Goal: Task Accomplishment & Management: Use online tool/utility

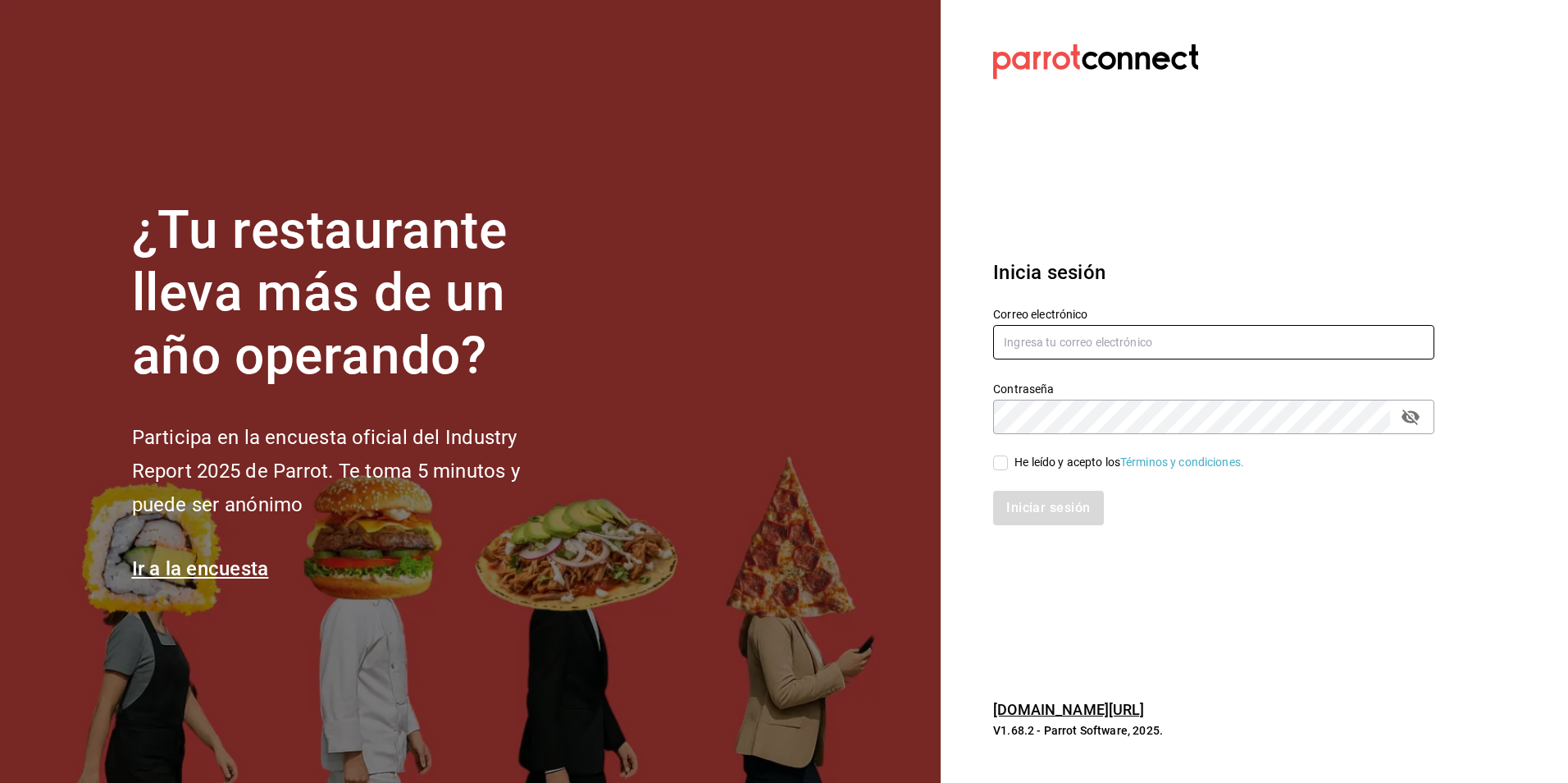
type input "[EMAIL_ADDRESS][DOMAIN_NAME]"
click at [997, 460] on input "He leído y acepto los Términos y condiciones." at bounding box center [1000, 462] width 15 height 15
checkbox input "true"
click at [1024, 507] on button "Iniciar sesión" at bounding box center [1049, 507] width 112 height 34
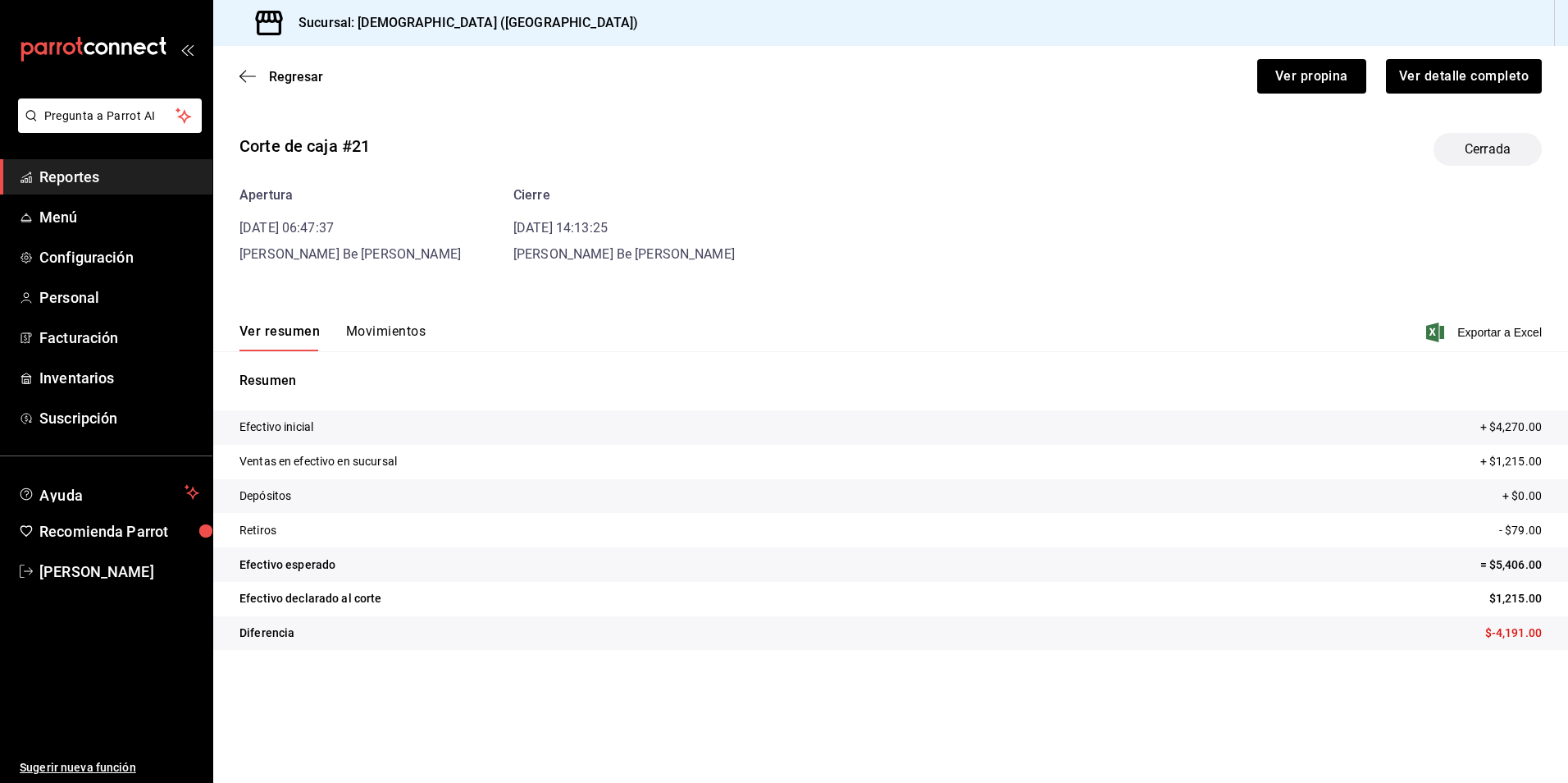
click at [109, 179] on span "Reportes" at bounding box center [119, 177] width 160 height 22
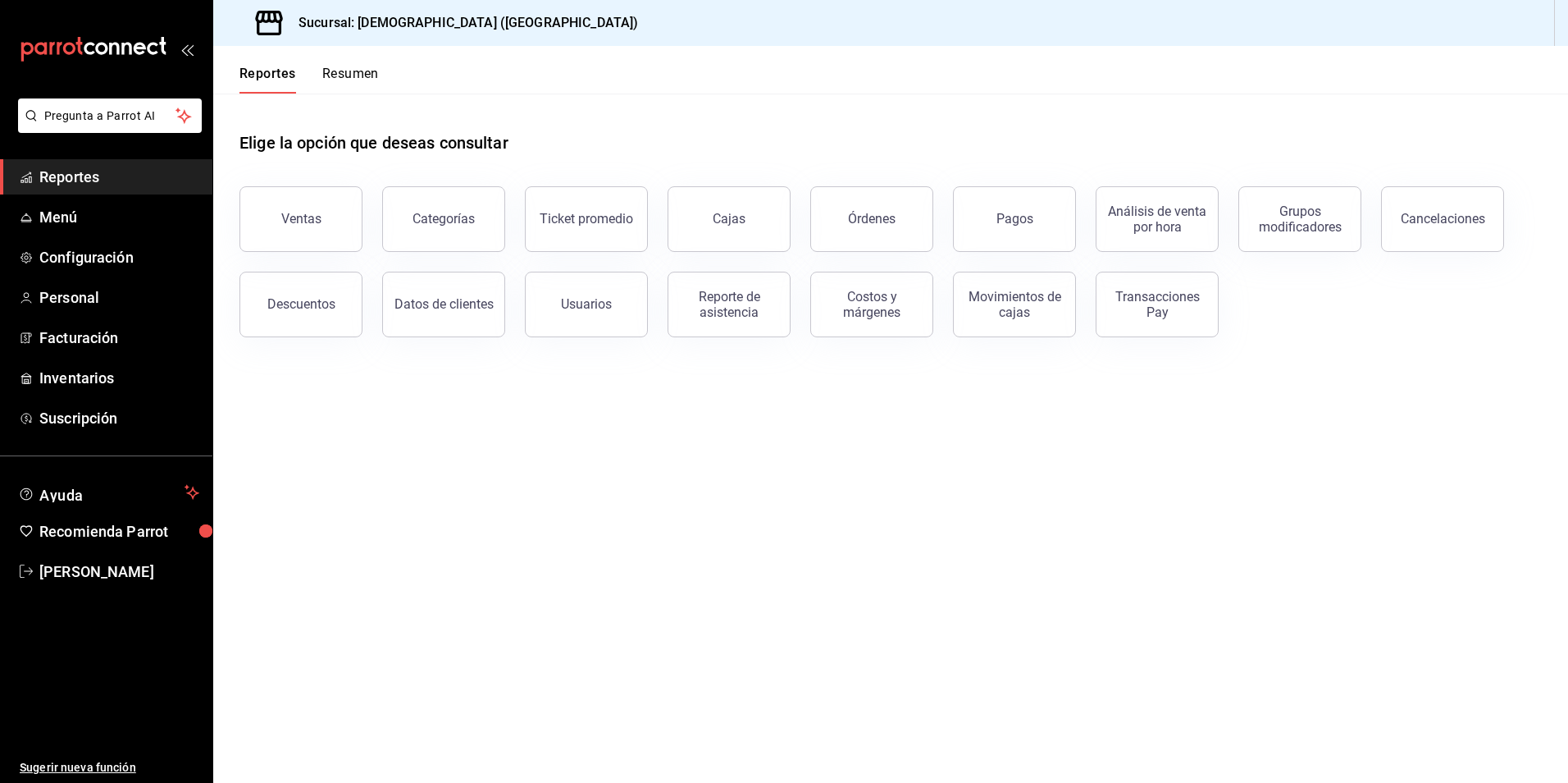
click at [332, 211] on button "Ventas" at bounding box center [300, 219] width 123 height 65
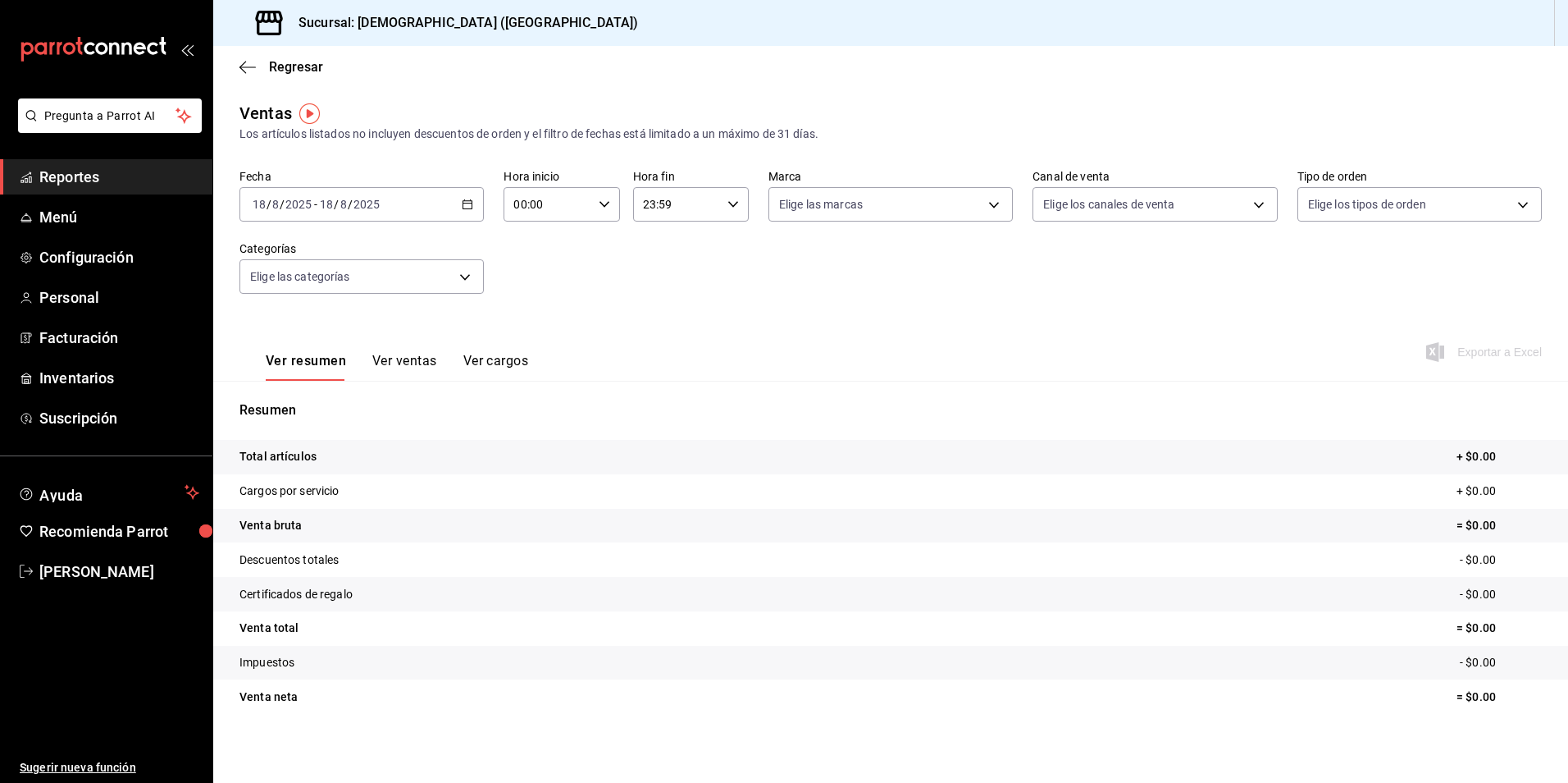
click at [463, 204] on \(Stroke\) "button" at bounding box center [467, 204] width 9 height 9
click at [300, 391] on li "Rango de fechas" at bounding box center [317, 401] width 154 height 37
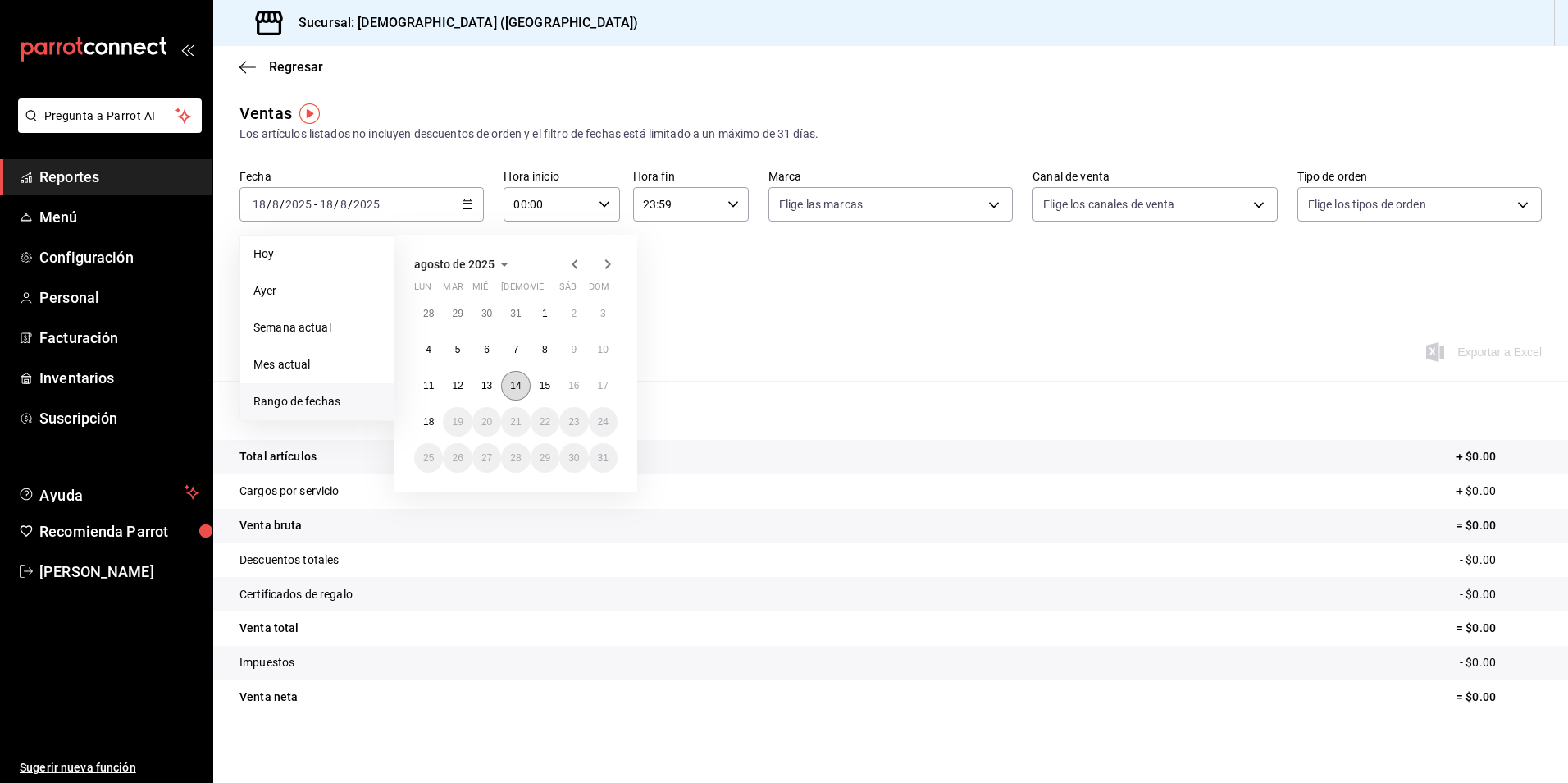
click at [516, 382] on abbr "14" at bounding box center [515, 385] width 10 height 11
click at [518, 386] on abbr "14" at bounding box center [515, 385] width 10 height 11
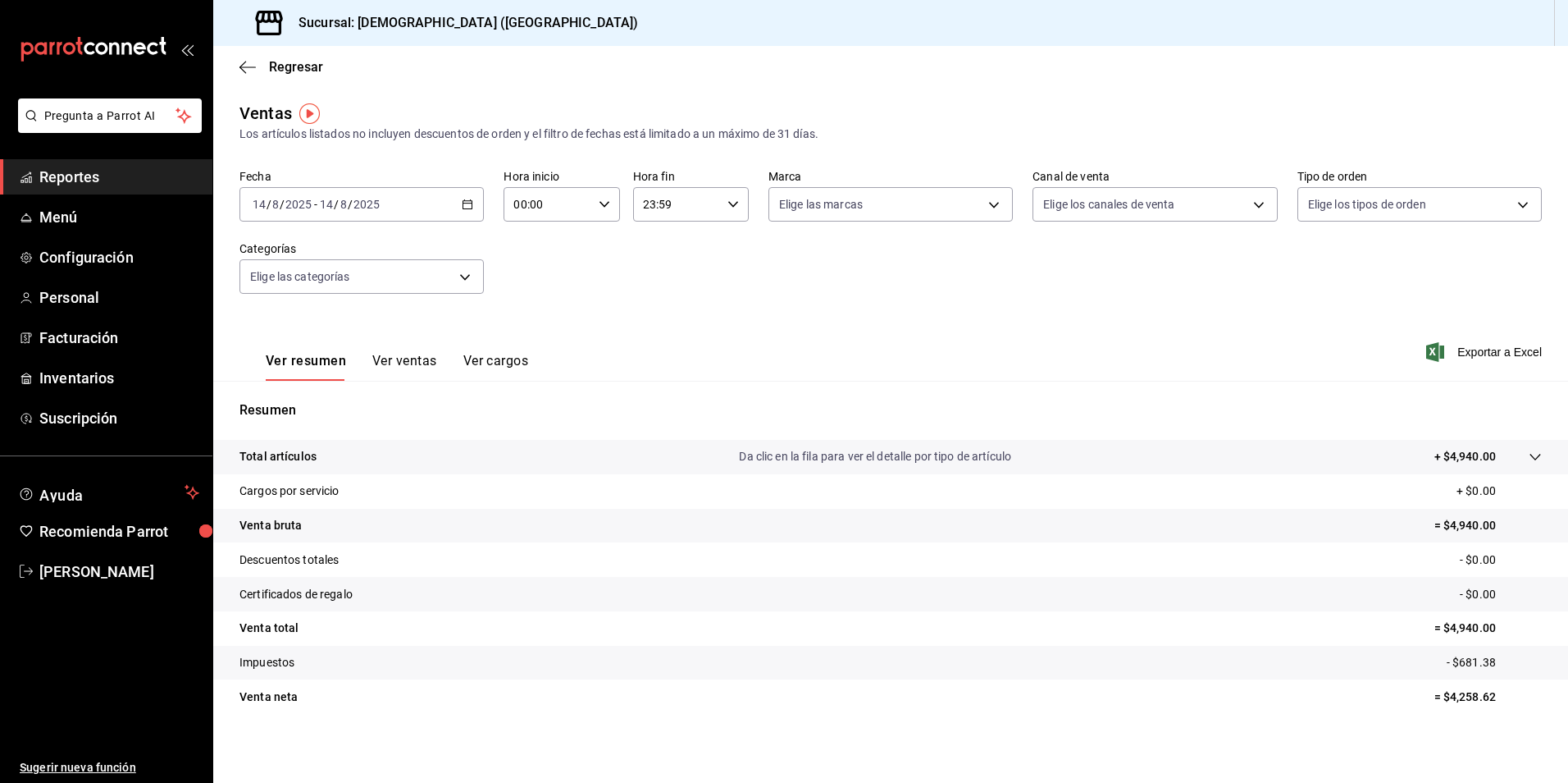
click at [1512, 462] on div at bounding box center [1519, 457] width 46 height 17
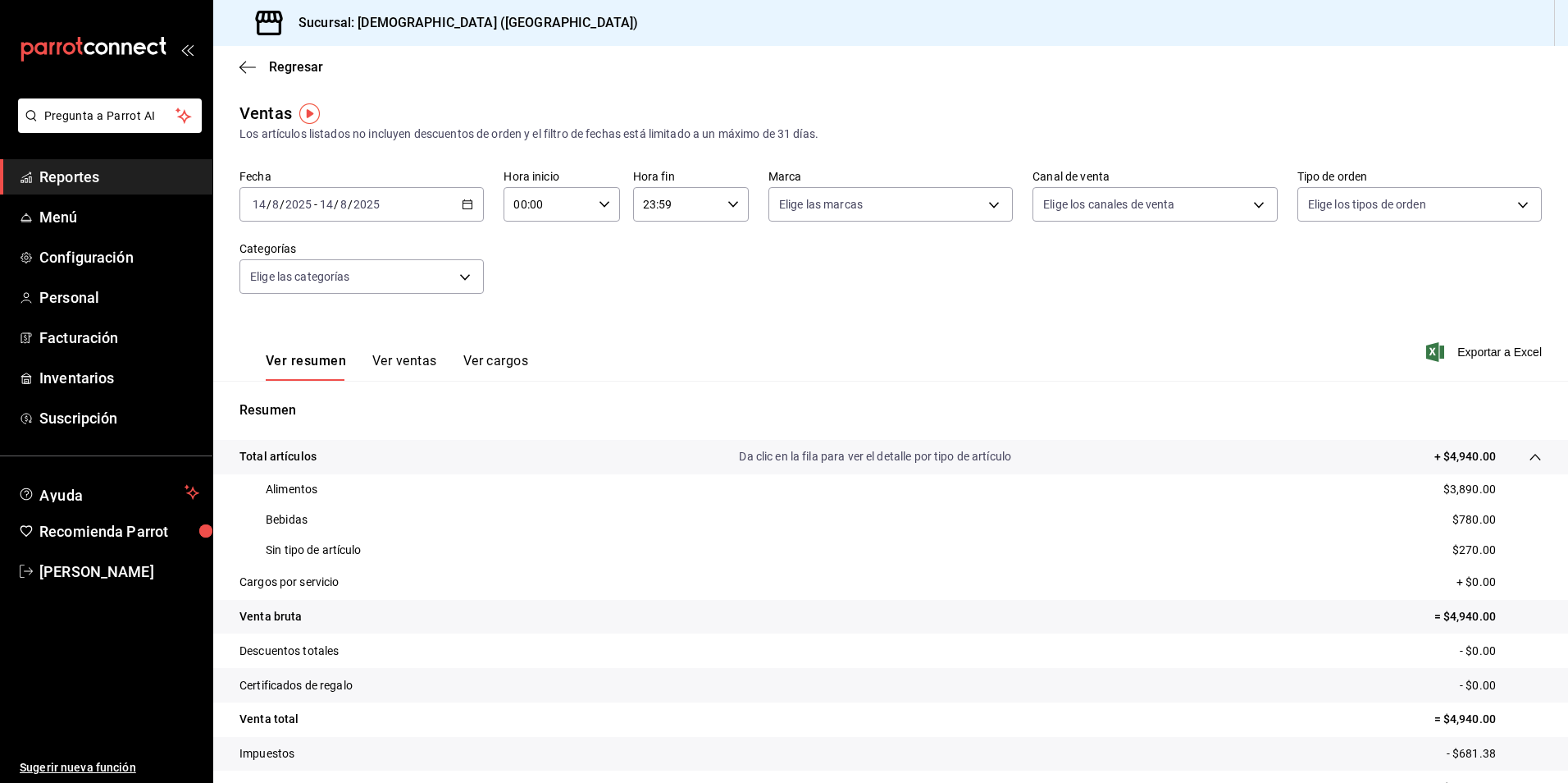
click at [466, 201] on \(Stroke\) "button" at bounding box center [467, 204] width 9 height 9
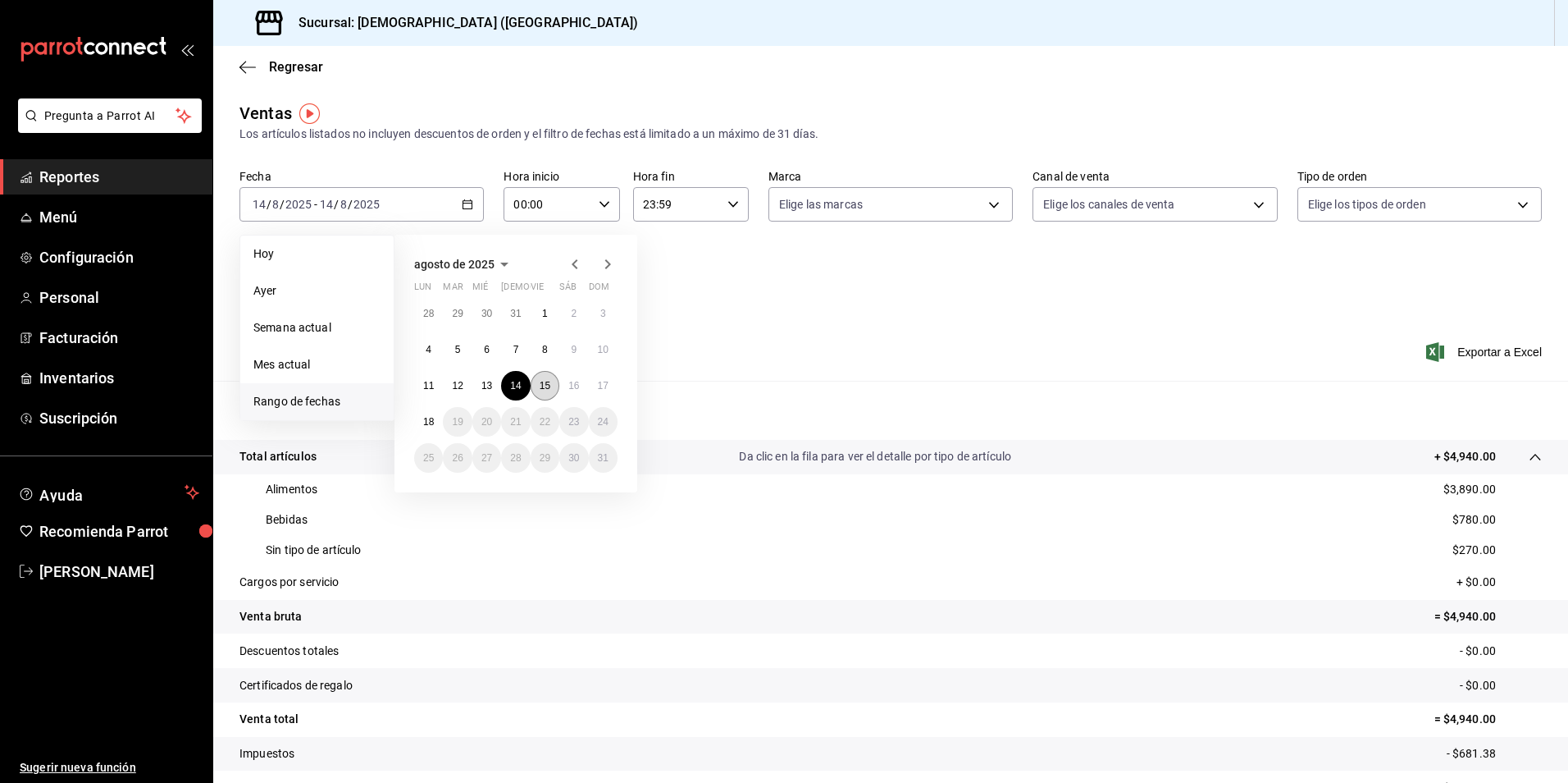
click at [548, 387] on abbr "15" at bounding box center [545, 385] width 10 height 11
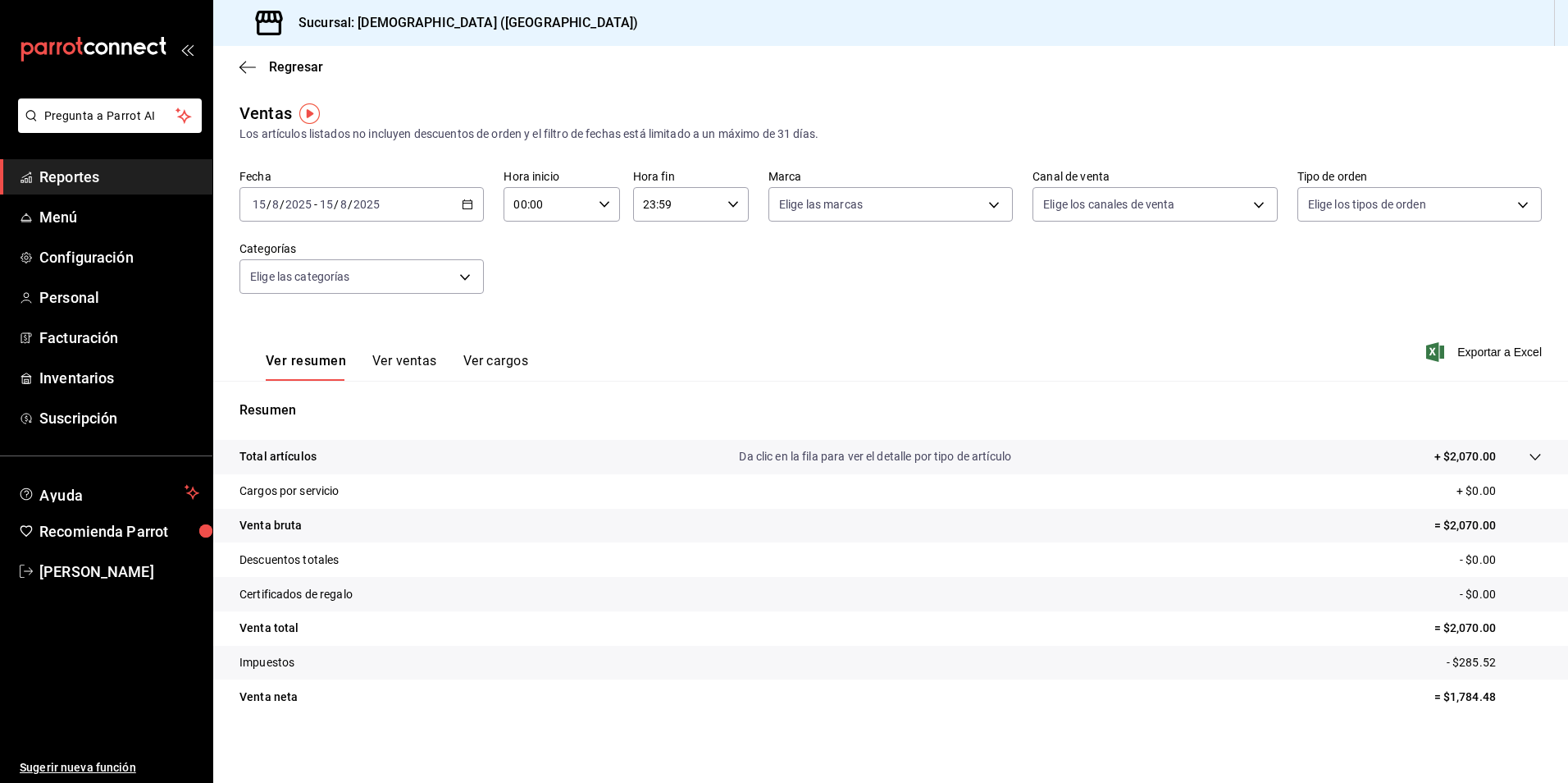
click at [1504, 444] on tr "Total artículos Da clic en la fila para ver el detalle por tipo de artículo + $…" at bounding box center [890, 457] width 1354 height 34
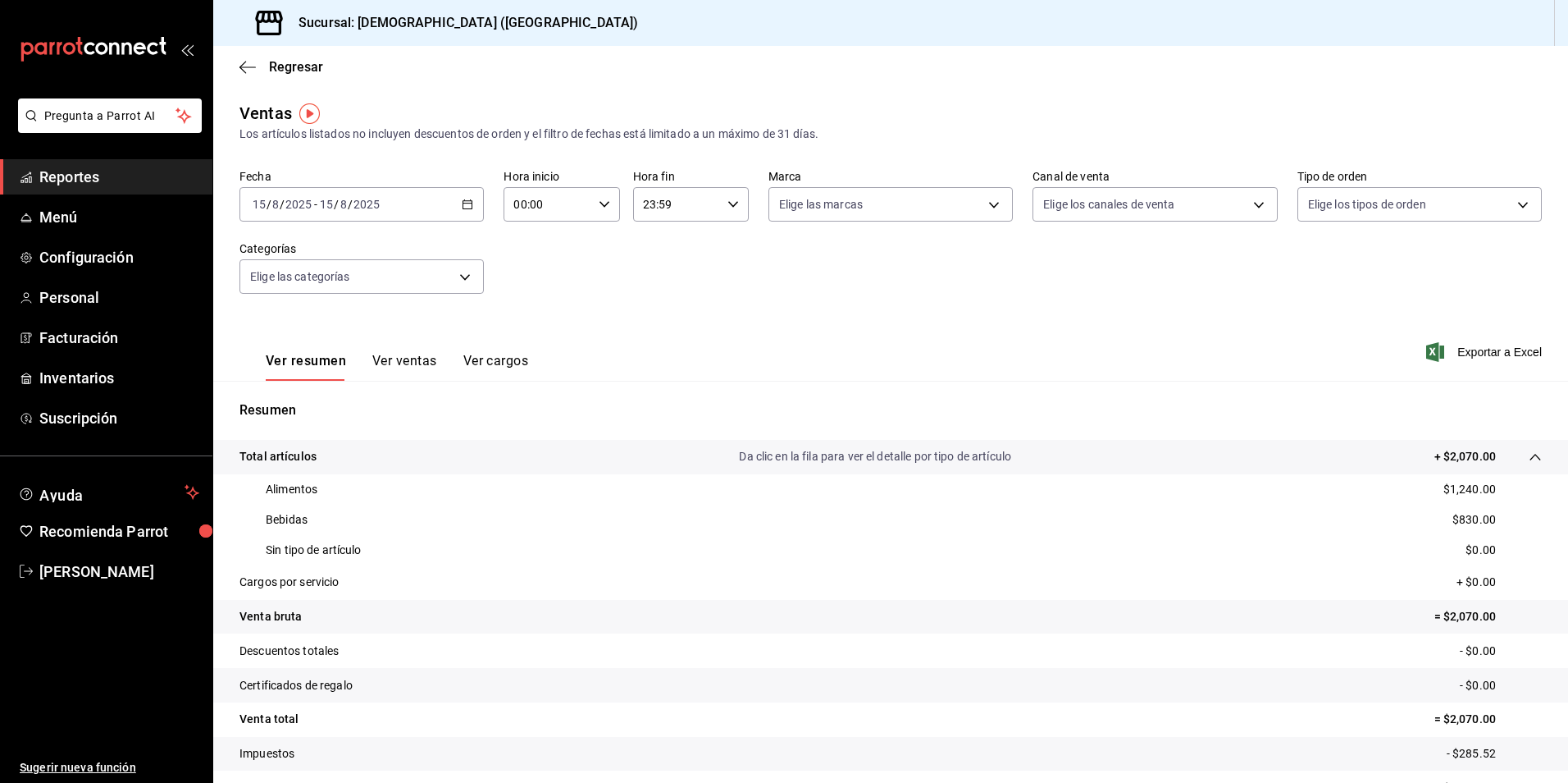
click at [463, 203] on \(Stroke\) "button" at bounding box center [468, 203] width 9 height 1
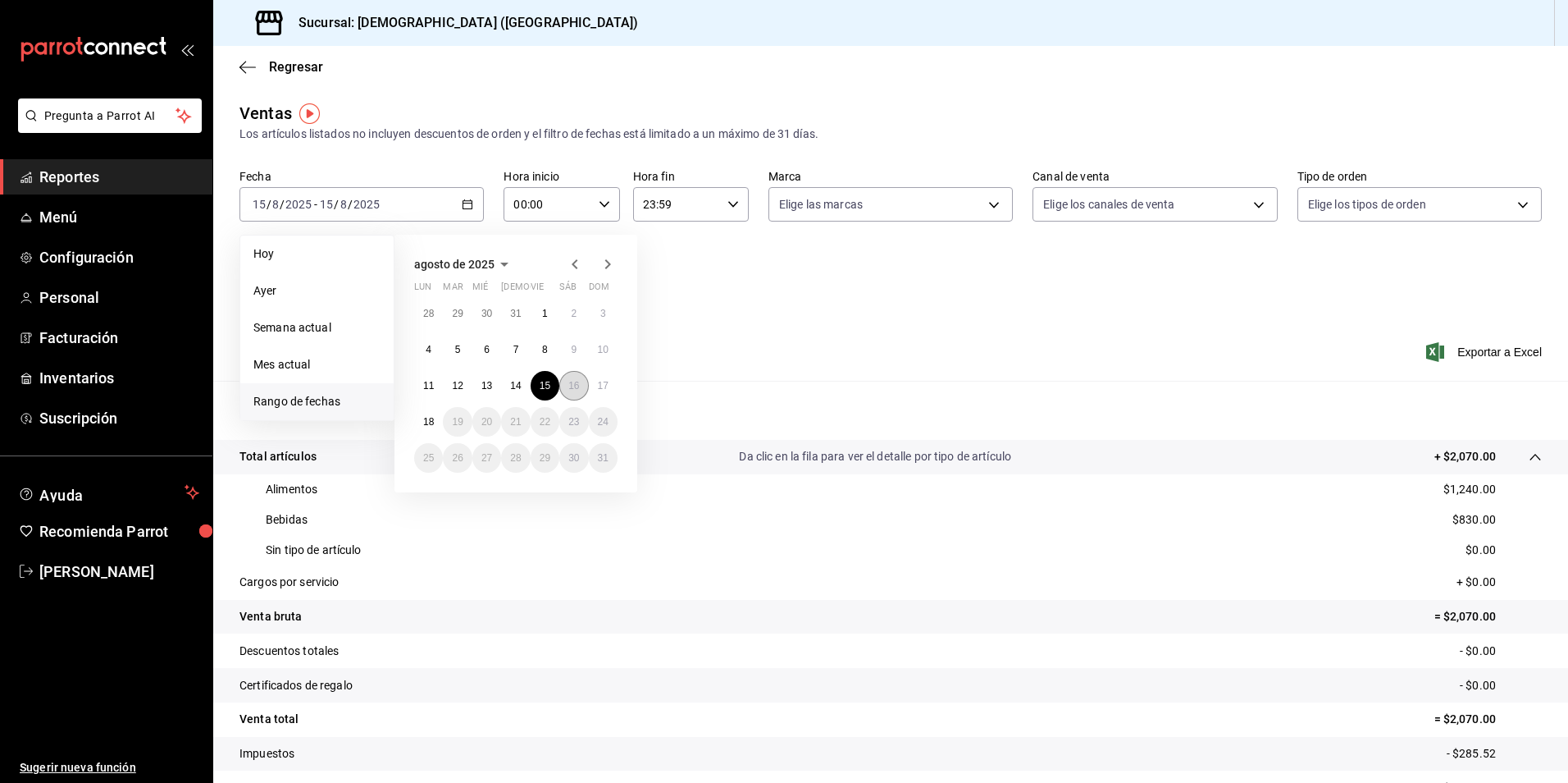
click at [576, 379] on abbr "16" at bounding box center [573, 385] width 10 height 11
click at [574, 386] on abbr "16" at bounding box center [573, 385] width 10 height 11
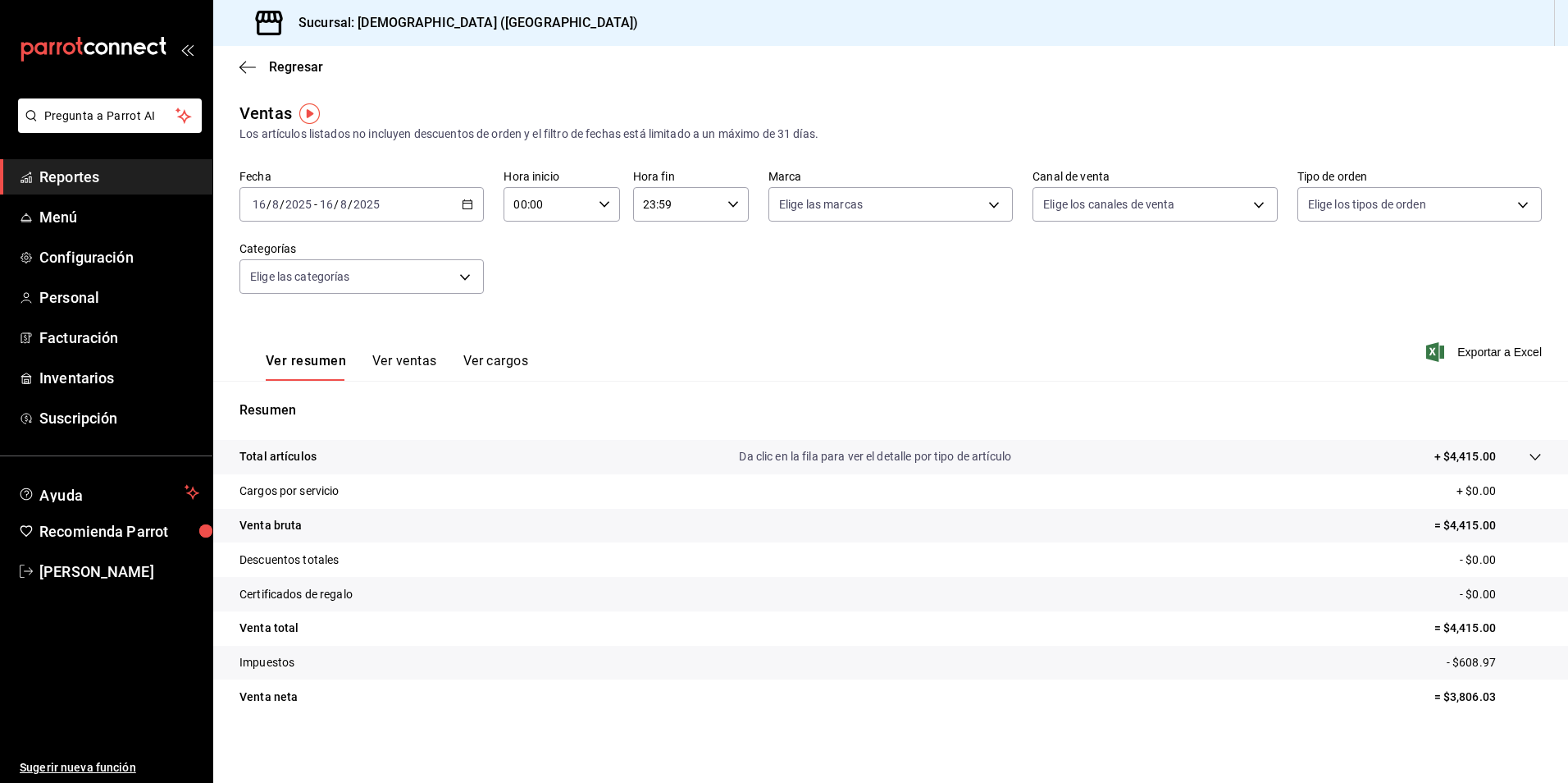
click at [1504, 460] on div at bounding box center [1519, 457] width 46 height 17
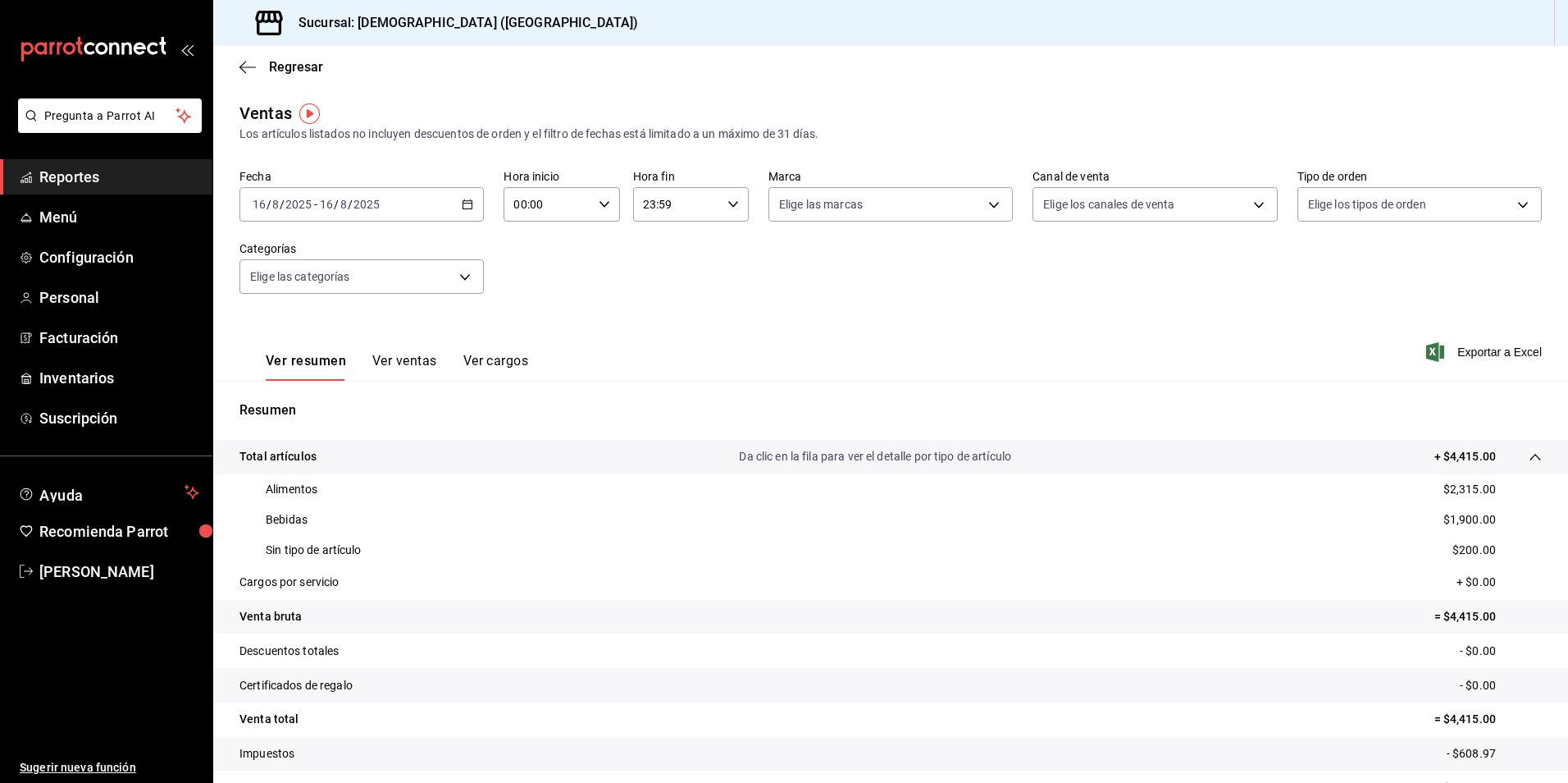
click at [470, 203] on icon "button" at bounding box center [467, 203] width 11 height 11
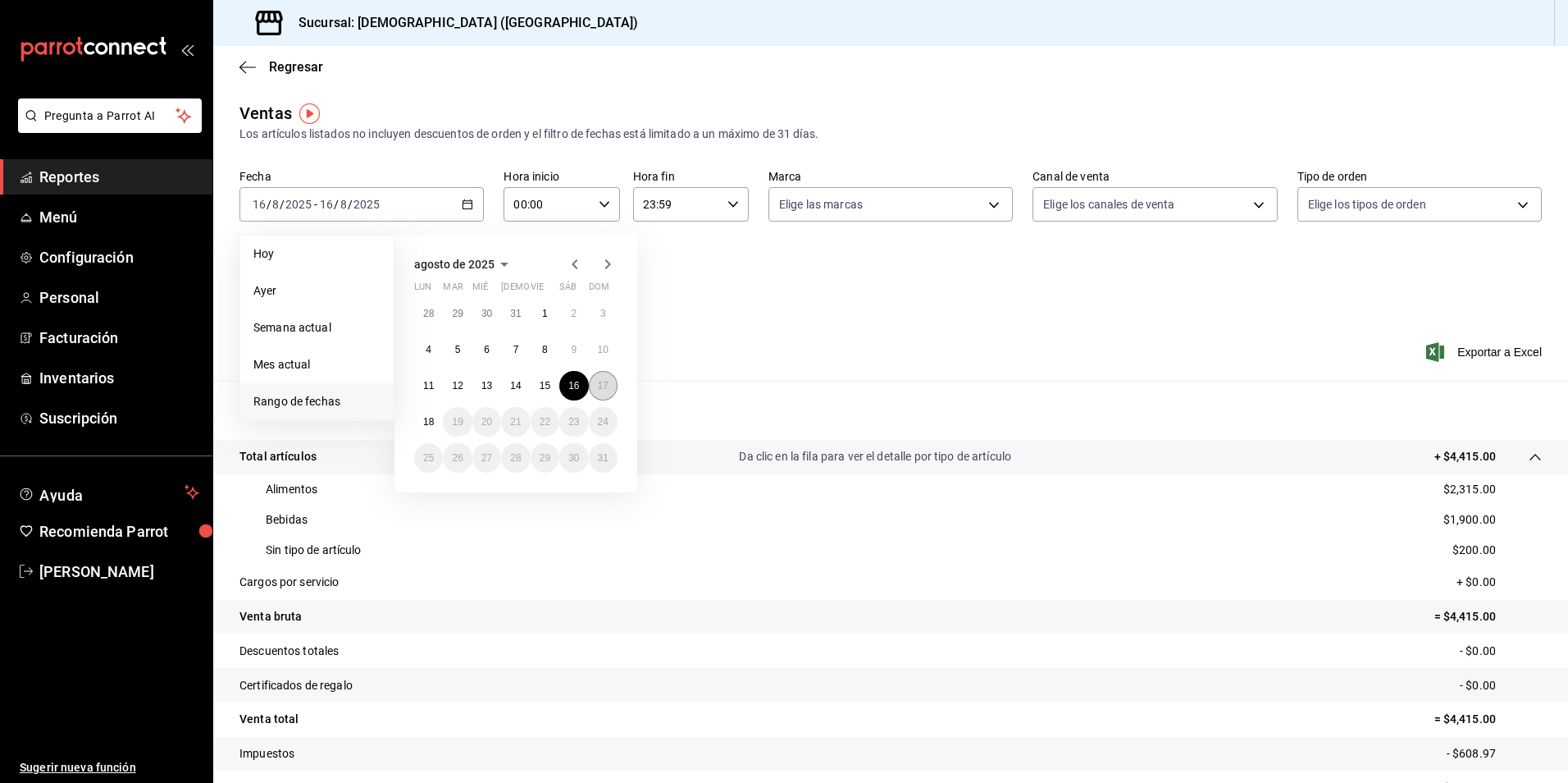
click at [604, 385] on abbr "17" at bounding box center [603, 385] width 10 height 11
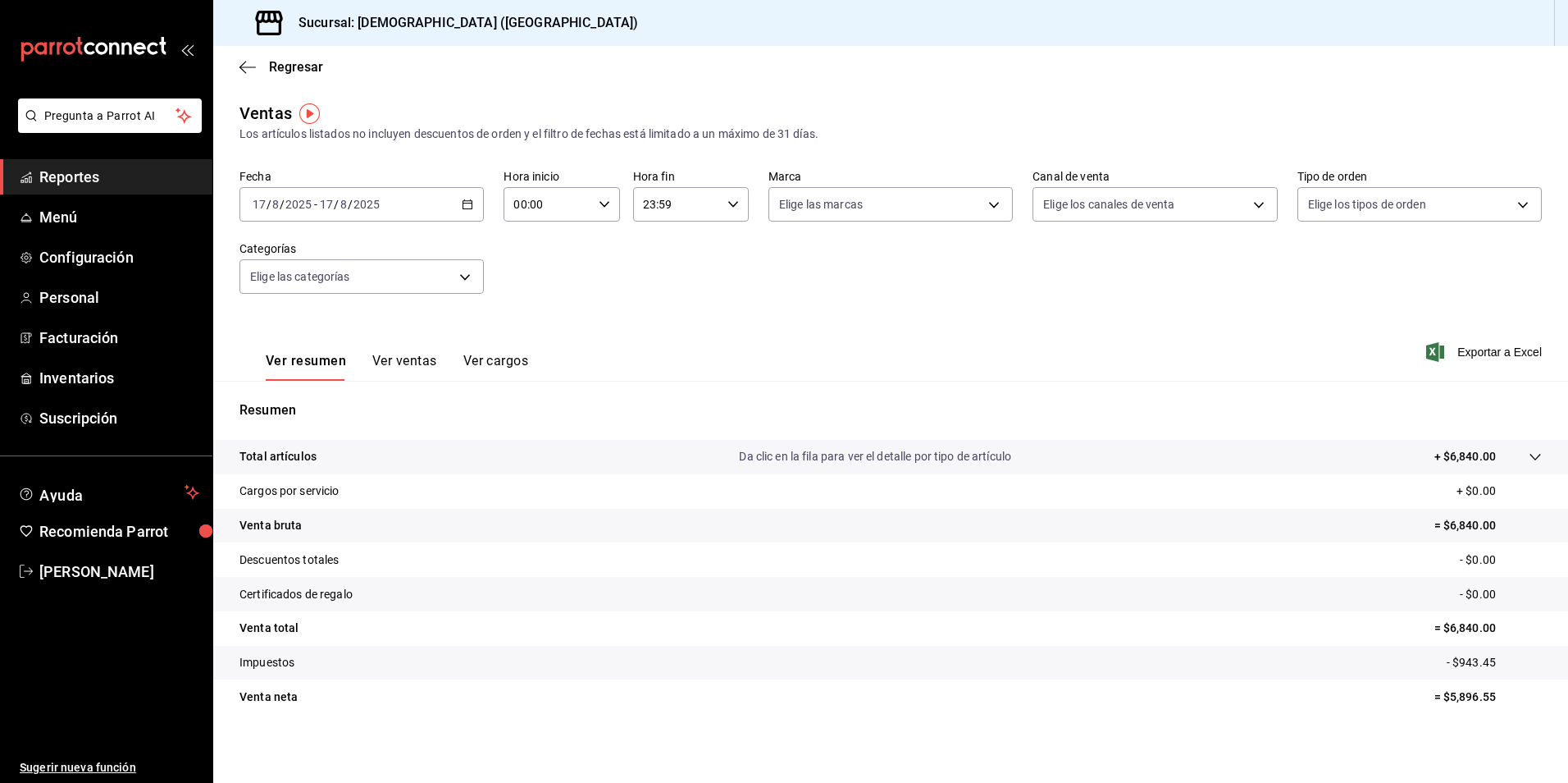
click at [1507, 448] on div at bounding box center [1519, 457] width 46 height 17
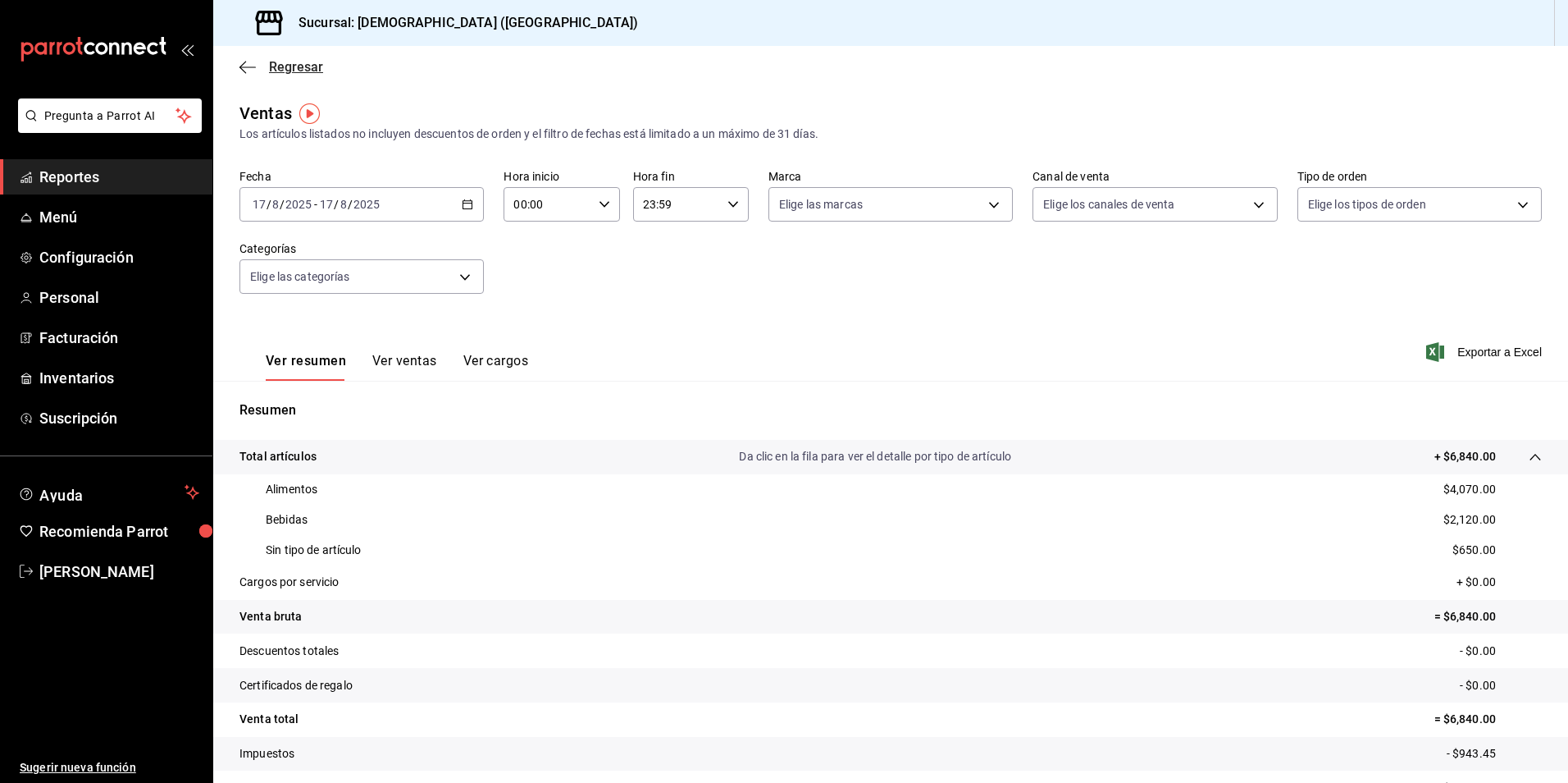
click at [240, 66] on icon "button" at bounding box center [243, 67] width 7 height 12
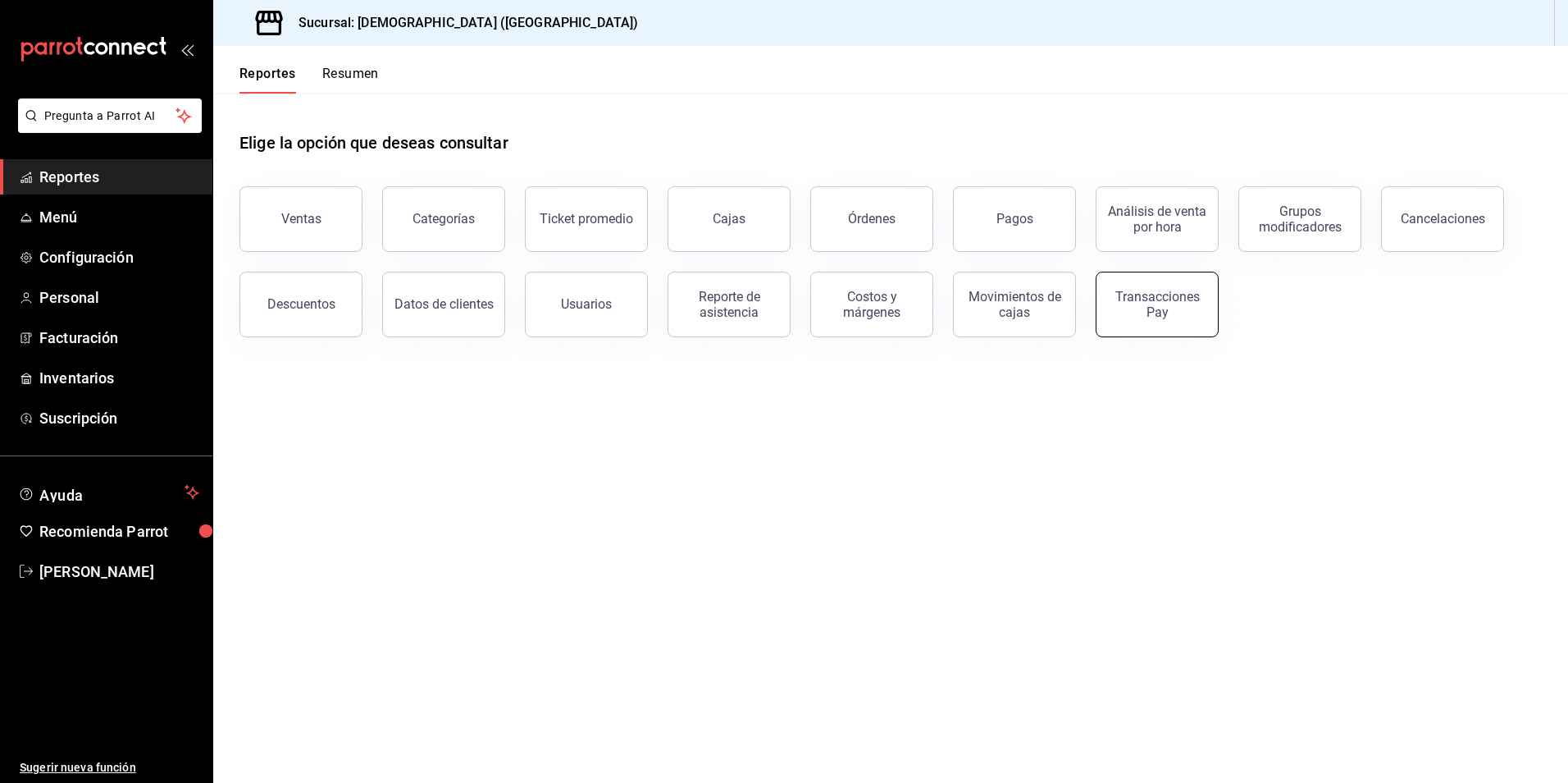
click at [1162, 311] on div "Transacciones Pay" at bounding box center [1157, 304] width 101 height 31
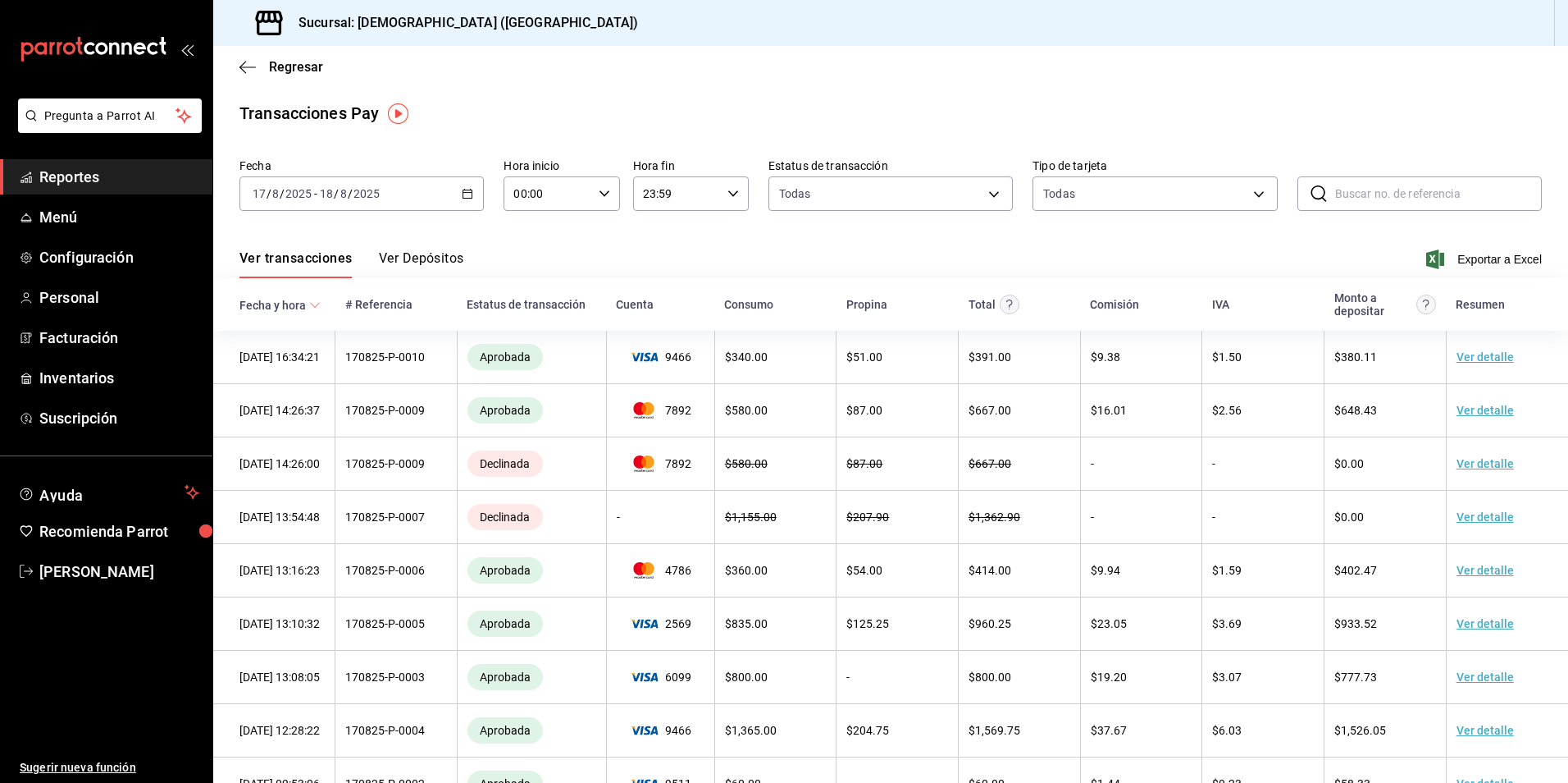
click at [468, 190] on icon "button" at bounding box center [467, 193] width 11 height 11
click at [330, 428] on span "Rango de fechas" at bounding box center [317, 428] width 127 height 17
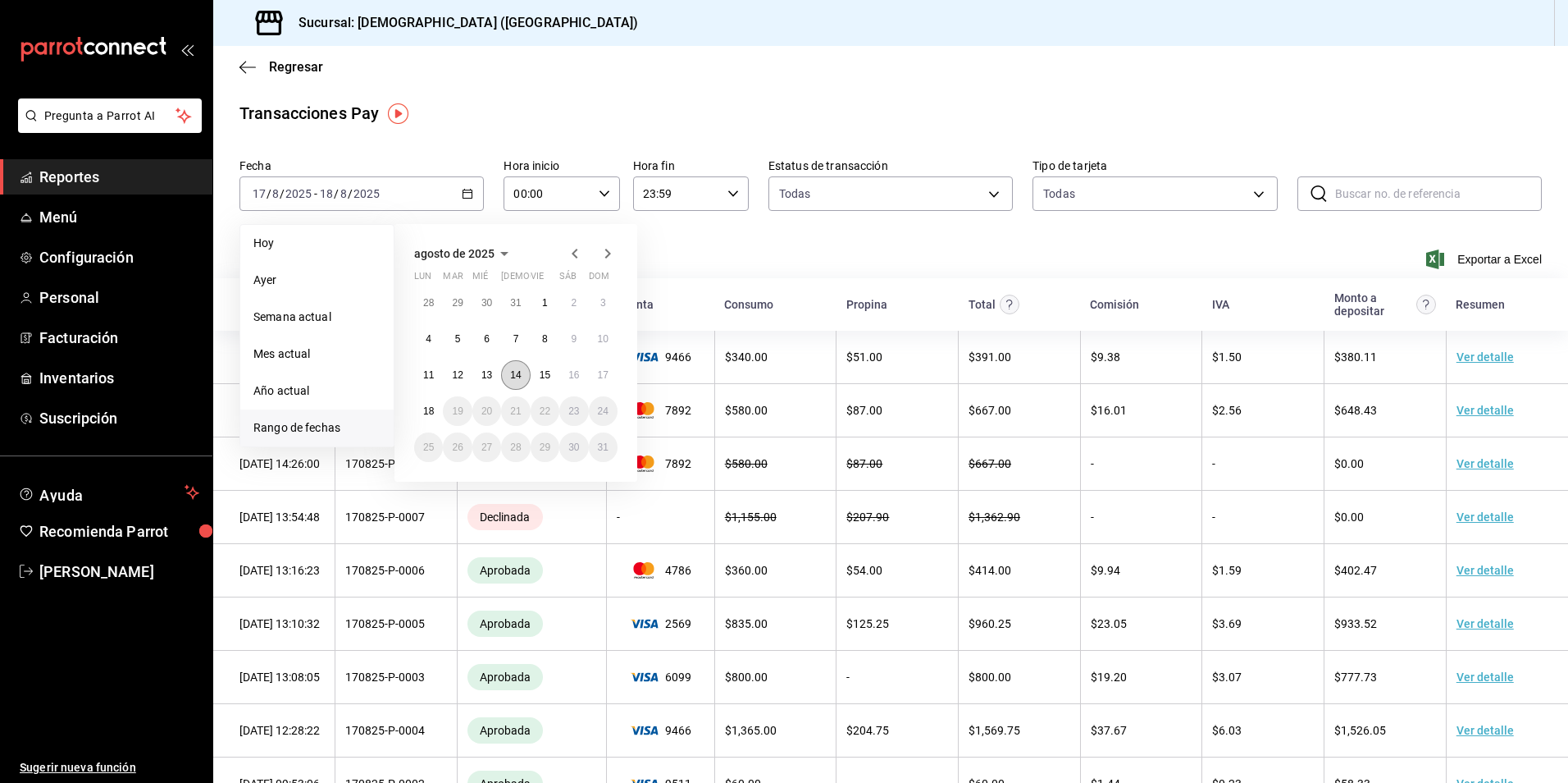
click at [515, 373] on abbr "14" at bounding box center [515, 374] width 10 height 11
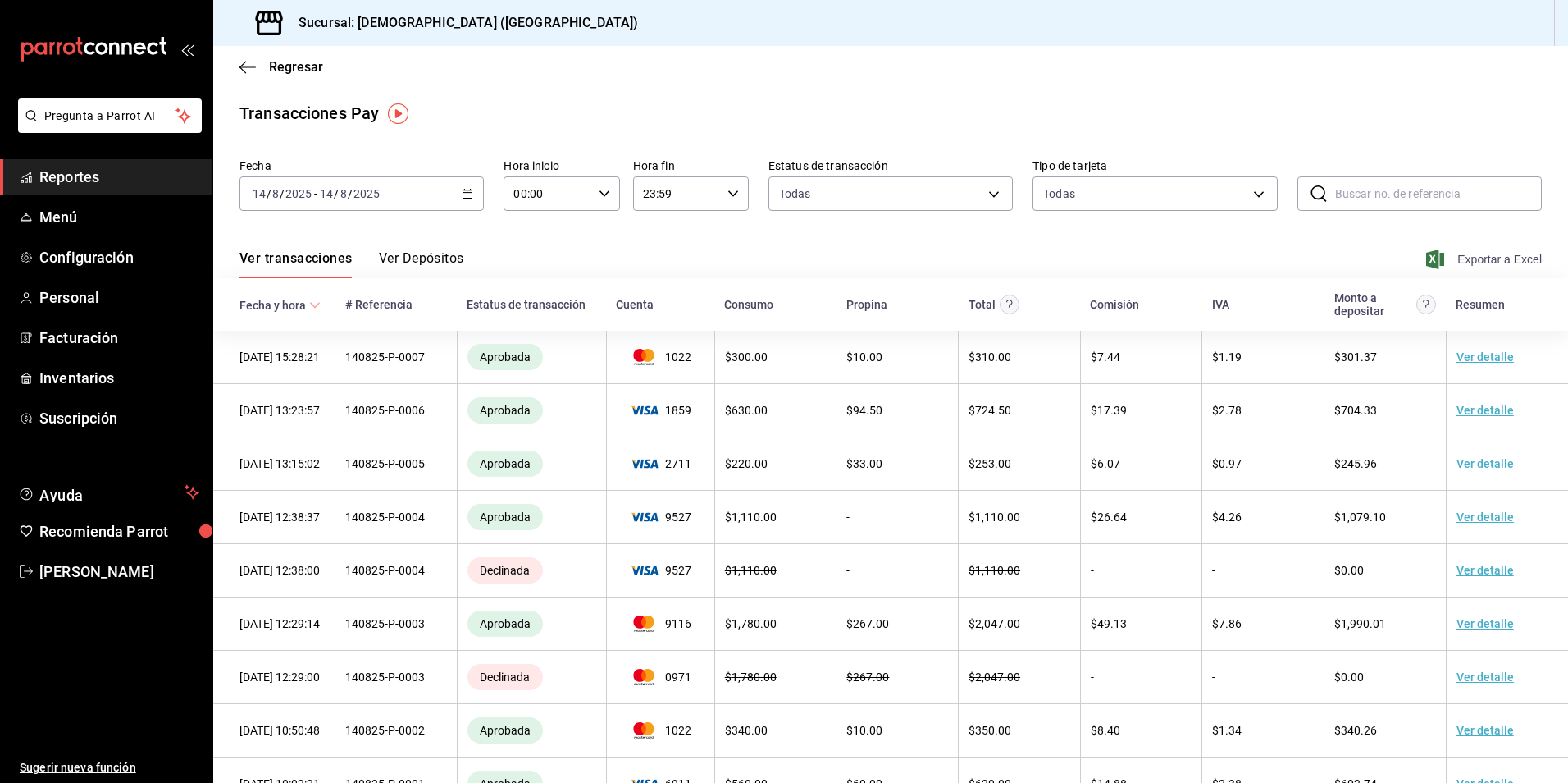
click at [1483, 258] on span "Exportar a Excel" at bounding box center [1485, 258] width 112 height 20
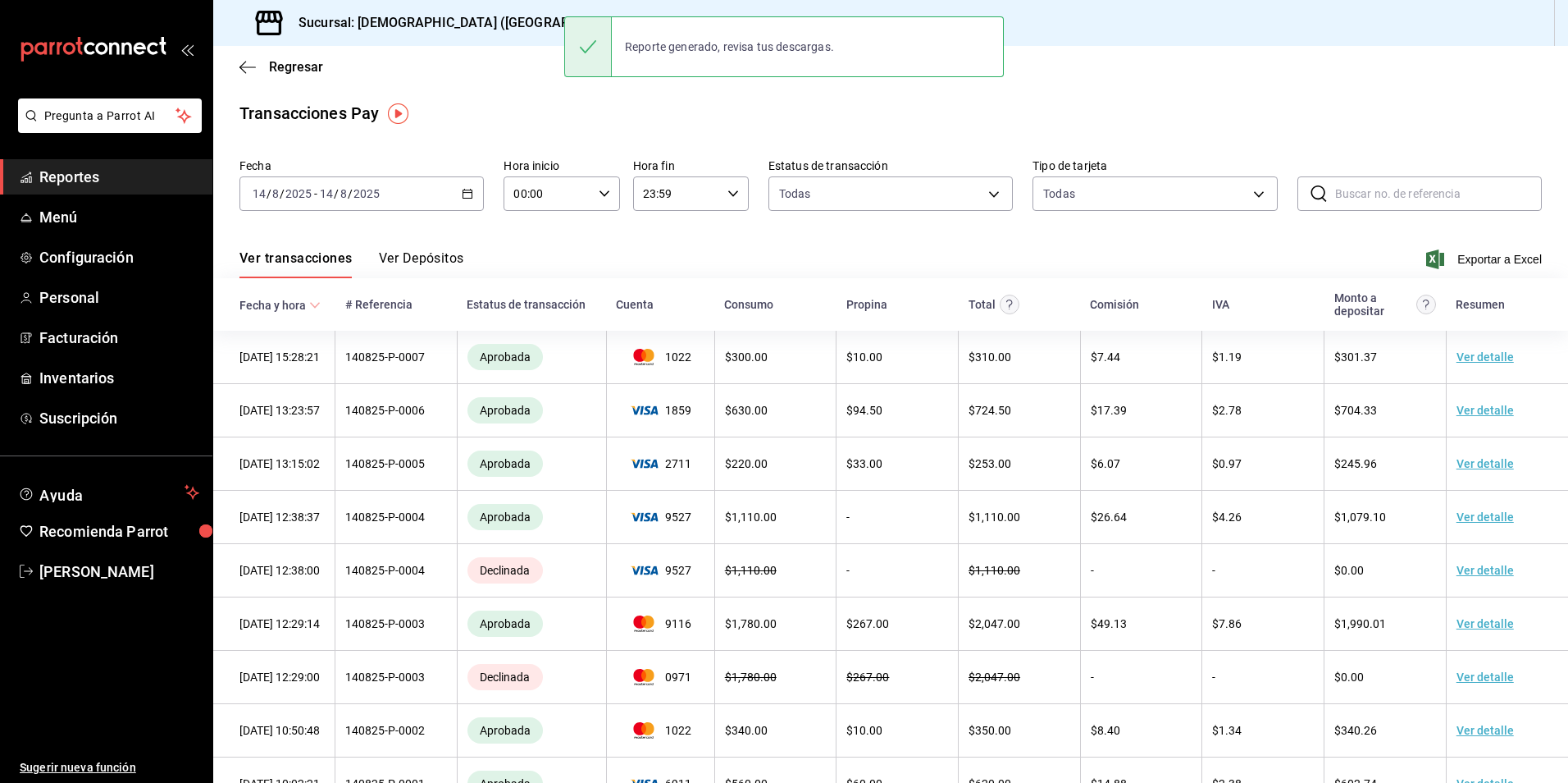
click at [481, 197] on div "[DATE] [DATE] - [DATE] [DATE]" at bounding box center [361, 193] width 245 height 34
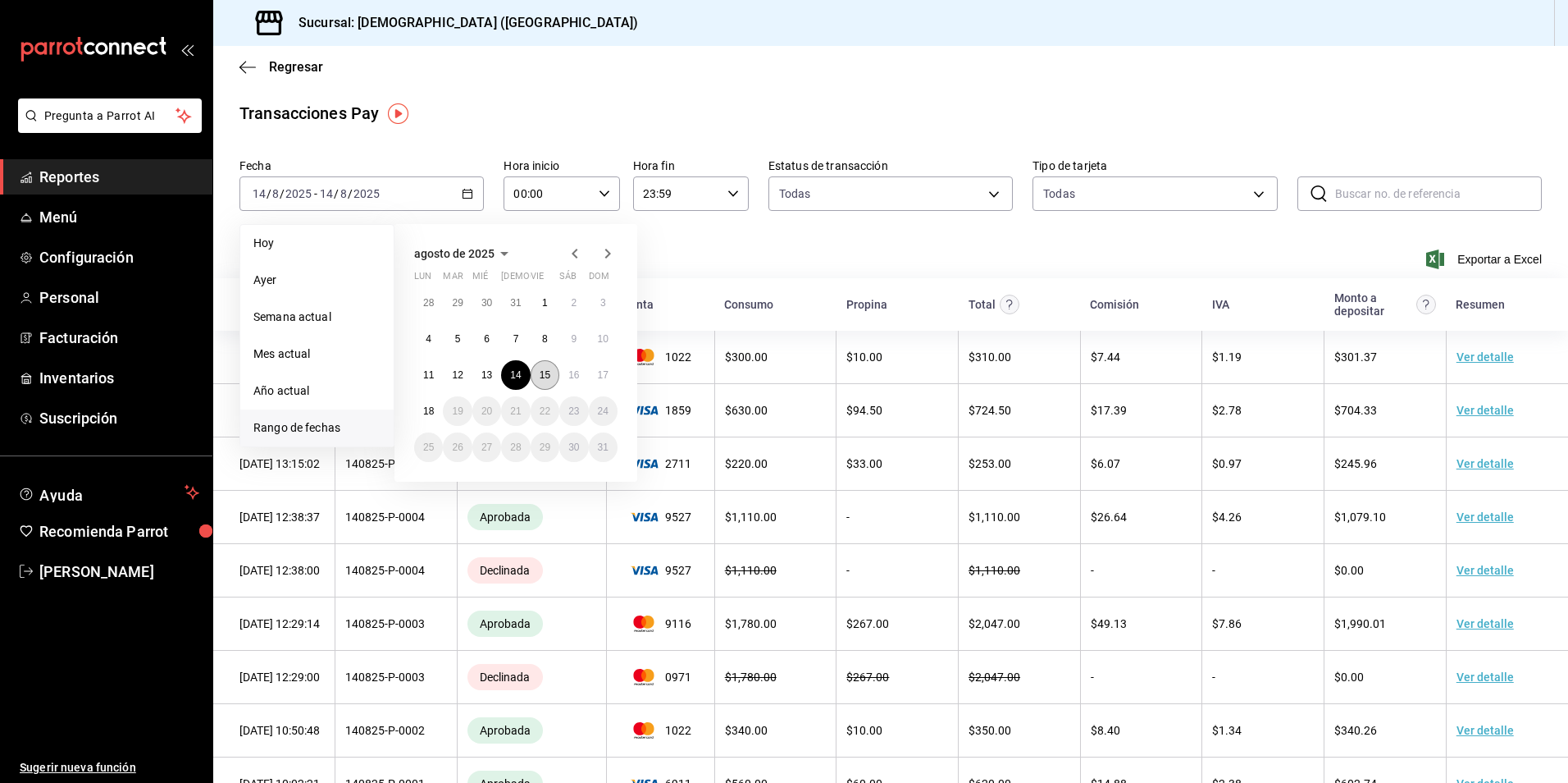
click at [556, 379] on button "15" at bounding box center [544, 374] width 28 height 29
click at [546, 379] on abbr "15" at bounding box center [545, 374] width 10 height 11
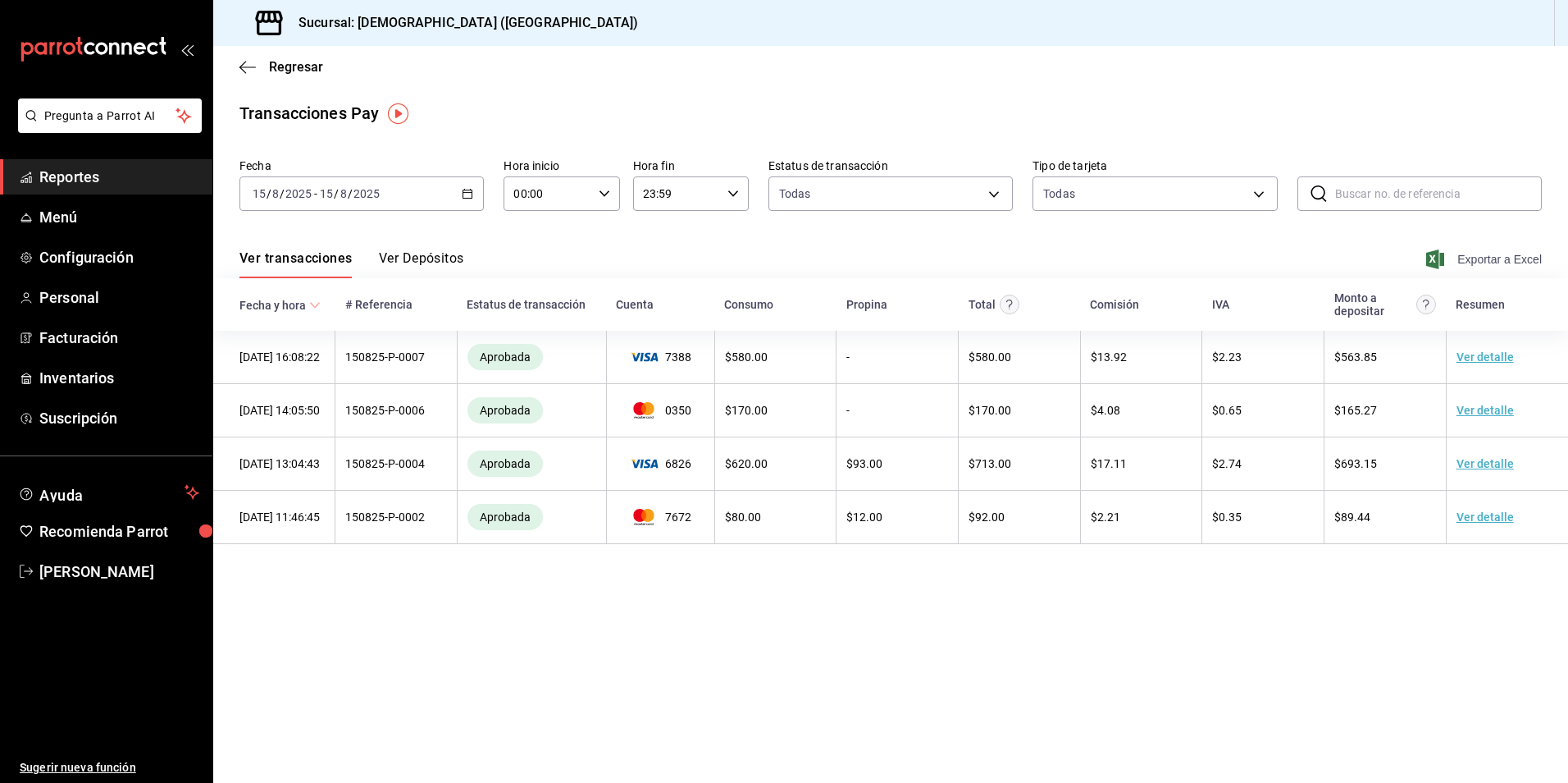
click at [1498, 258] on span "Exportar a Excel" at bounding box center [1485, 258] width 112 height 20
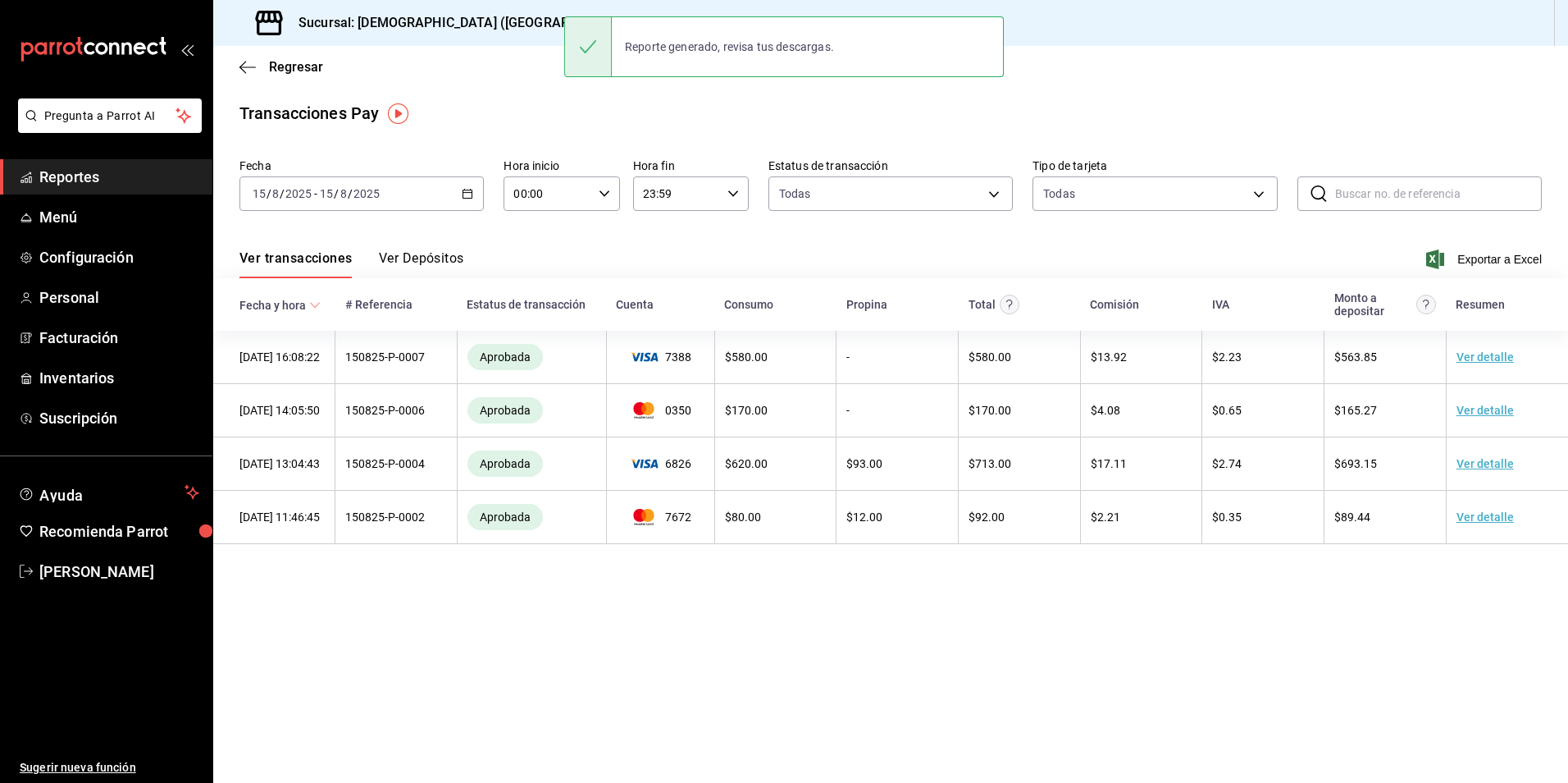
click at [475, 193] on div "[DATE] [DATE] - [DATE] [DATE]" at bounding box center [361, 193] width 245 height 34
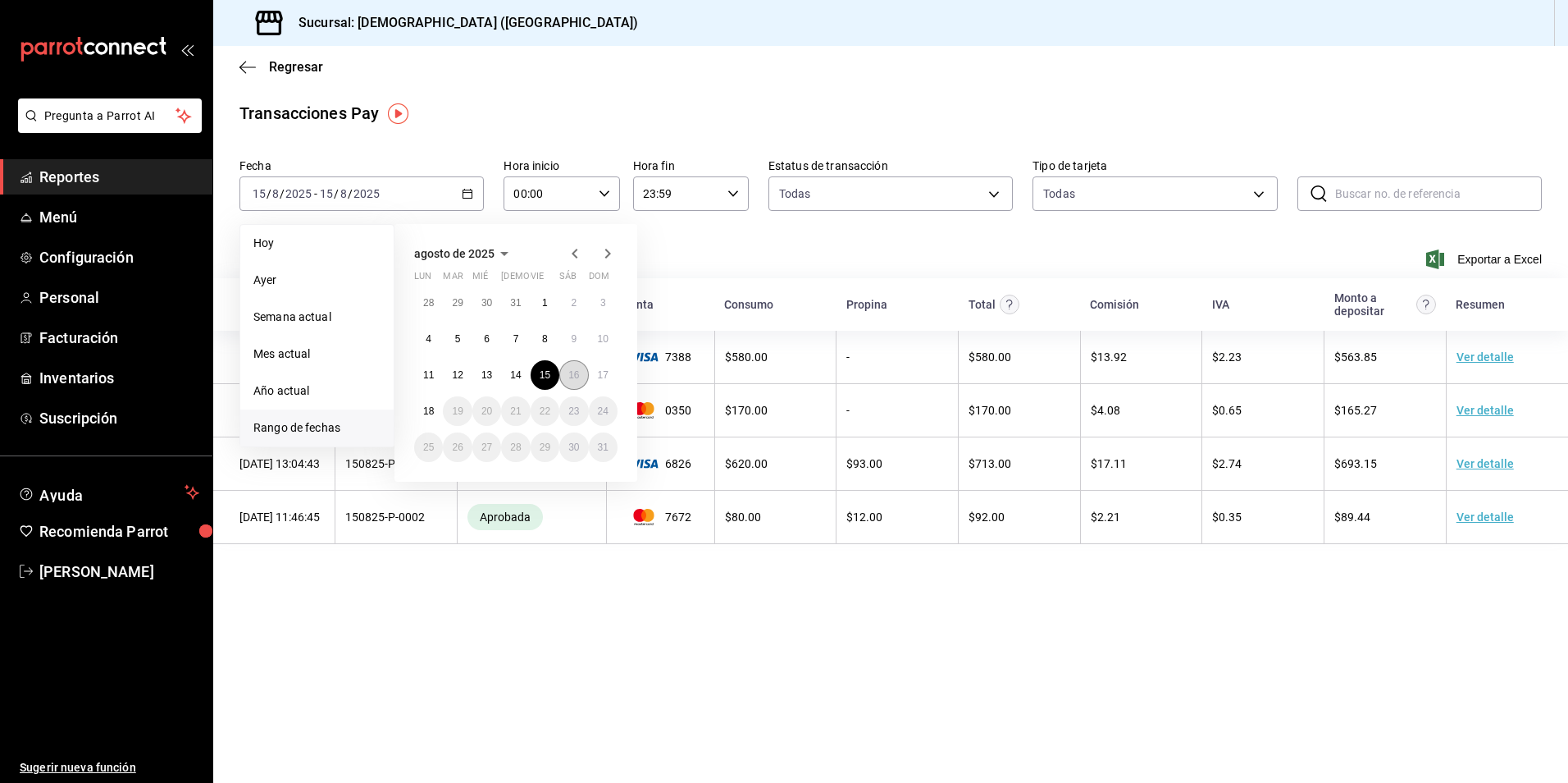
click at [580, 369] on button "16" at bounding box center [573, 374] width 28 height 29
click at [574, 379] on abbr "16" at bounding box center [573, 374] width 10 height 11
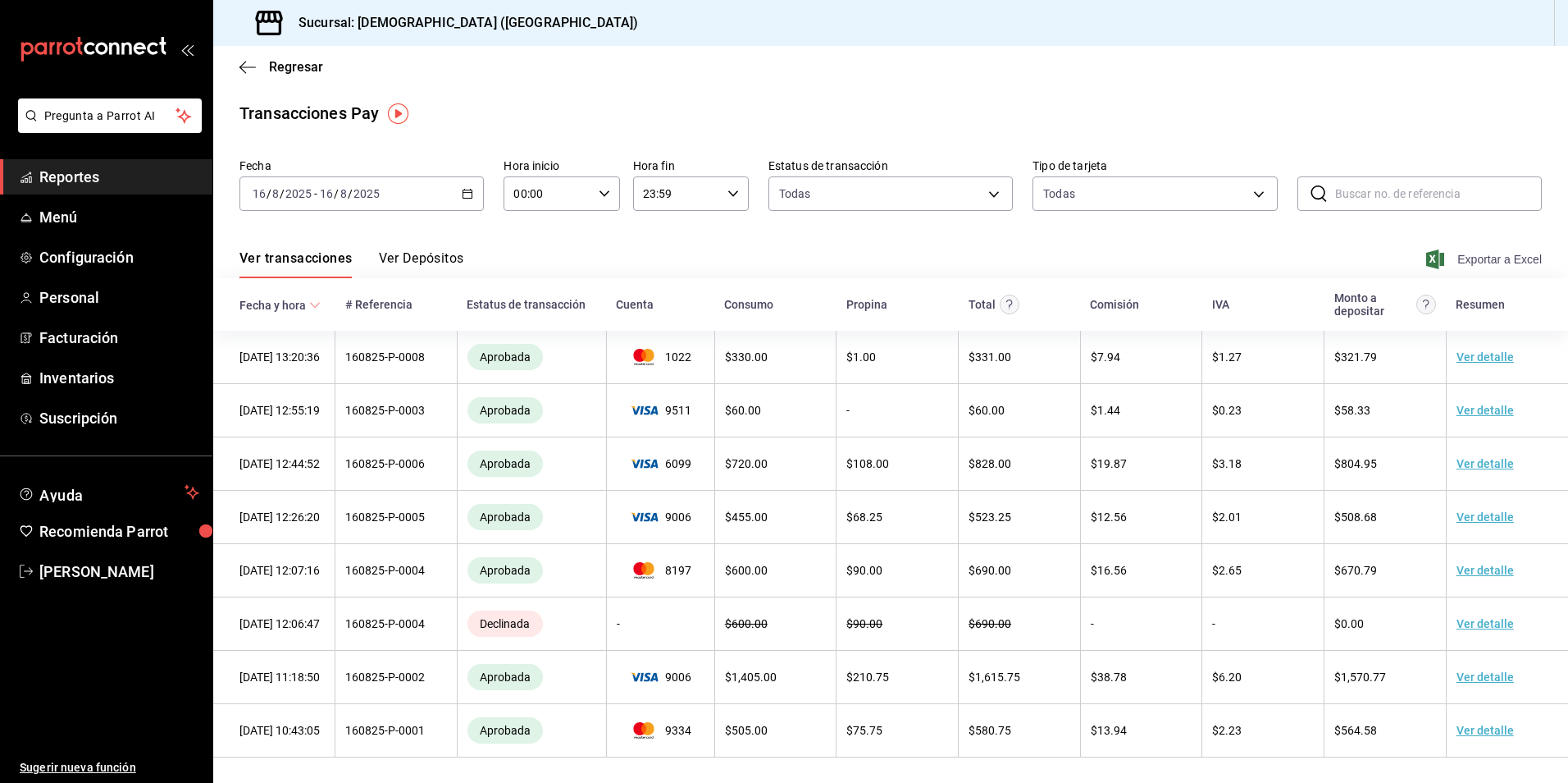
click at [1482, 258] on span "Exportar a Excel" at bounding box center [1485, 258] width 112 height 20
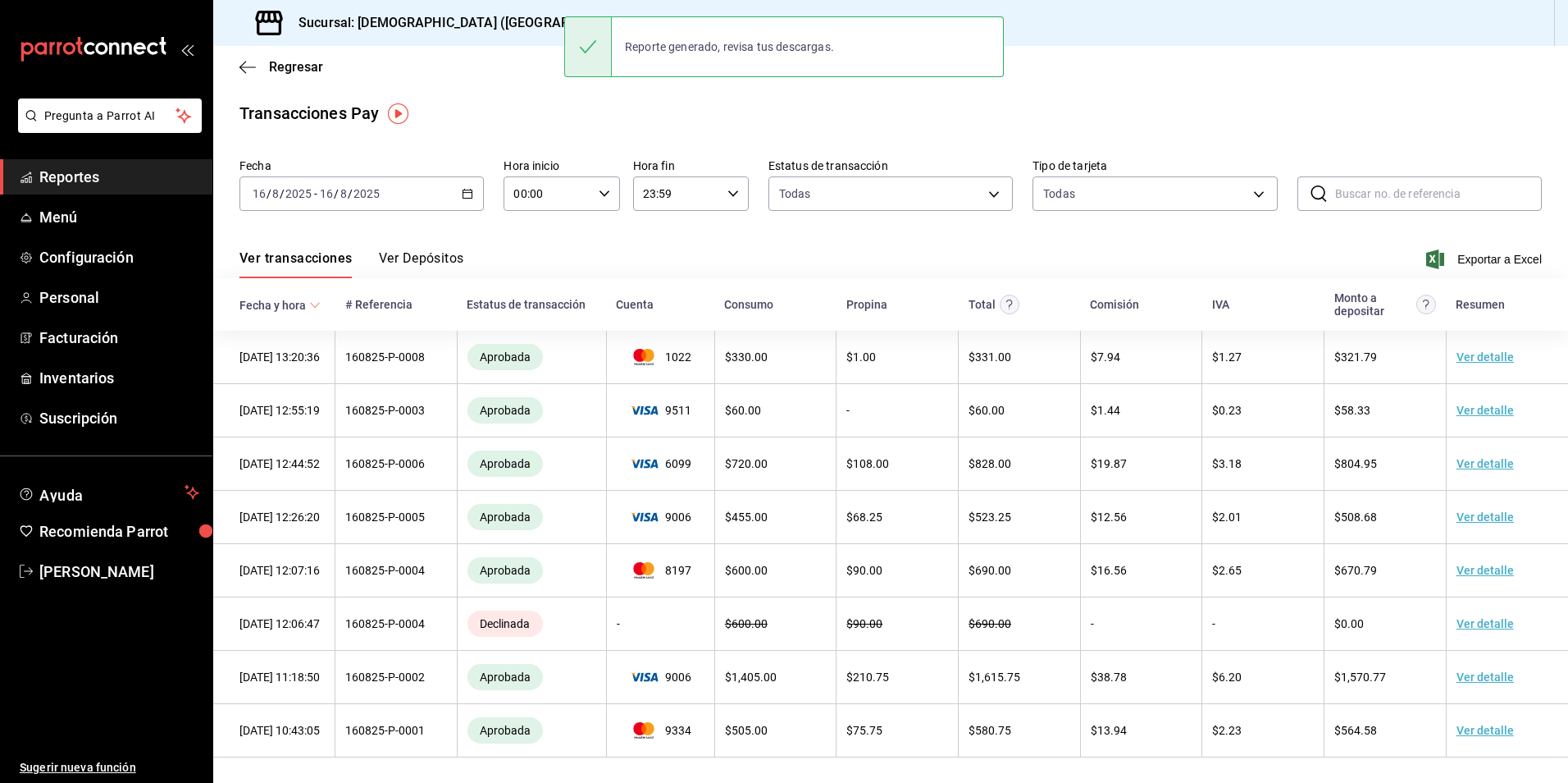
click at [458, 195] on div "[DATE] [DATE] - [DATE] [DATE]" at bounding box center [361, 193] width 245 height 34
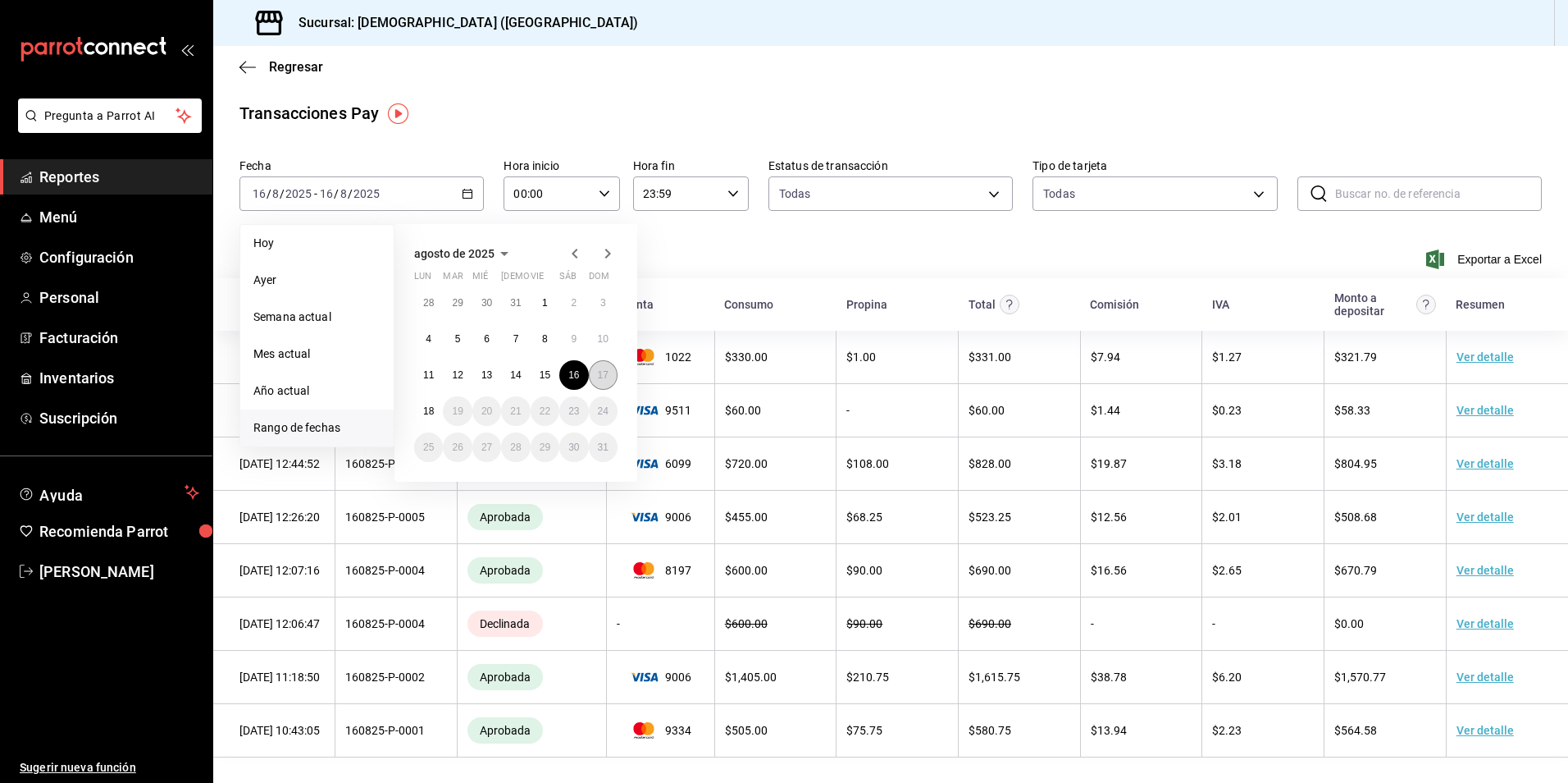
click at [601, 373] on abbr "17" at bounding box center [603, 374] width 10 height 11
click at [601, 373] on abbr "17" at bounding box center [603, 374] width 10 height 11
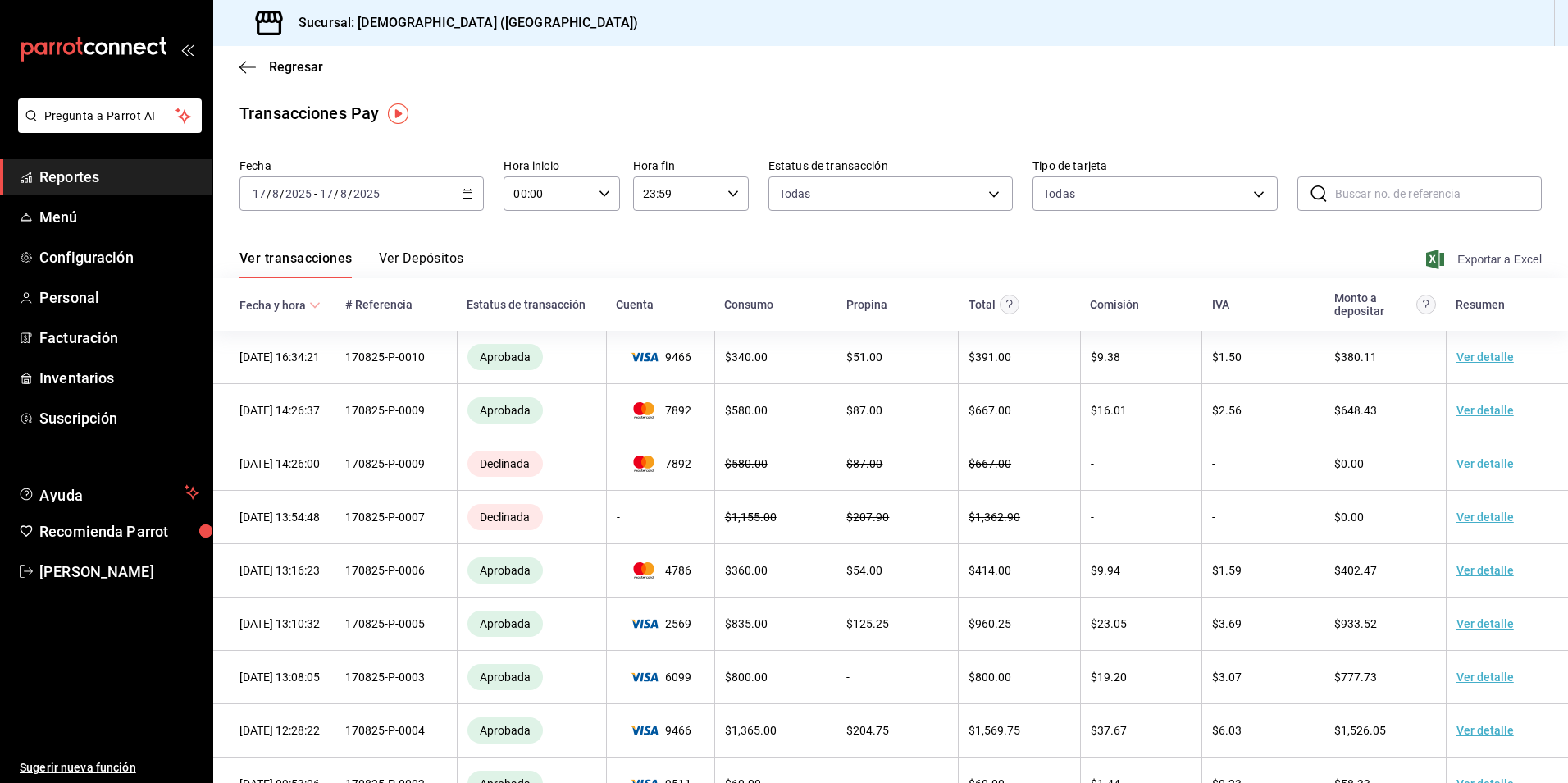
click at [1495, 260] on span "Exportar a Excel" at bounding box center [1485, 258] width 112 height 20
click at [89, 568] on span "[PERSON_NAME]" at bounding box center [119, 572] width 160 height 22
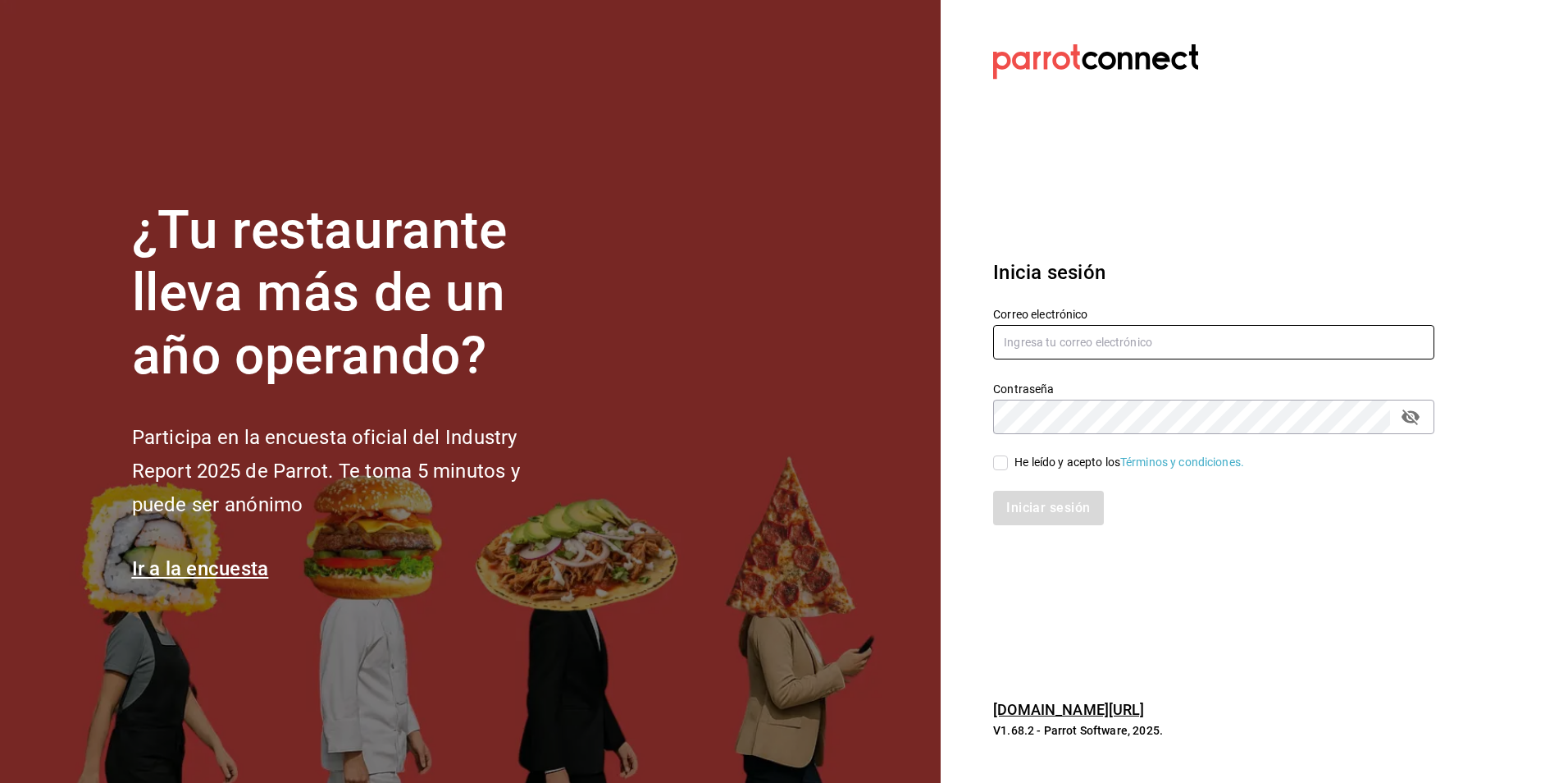
type input "[EMAIL_ADDRESS][DOMAIN_NAME]"
